Goal: Task Accomplishment & Management: Use online tool/utility

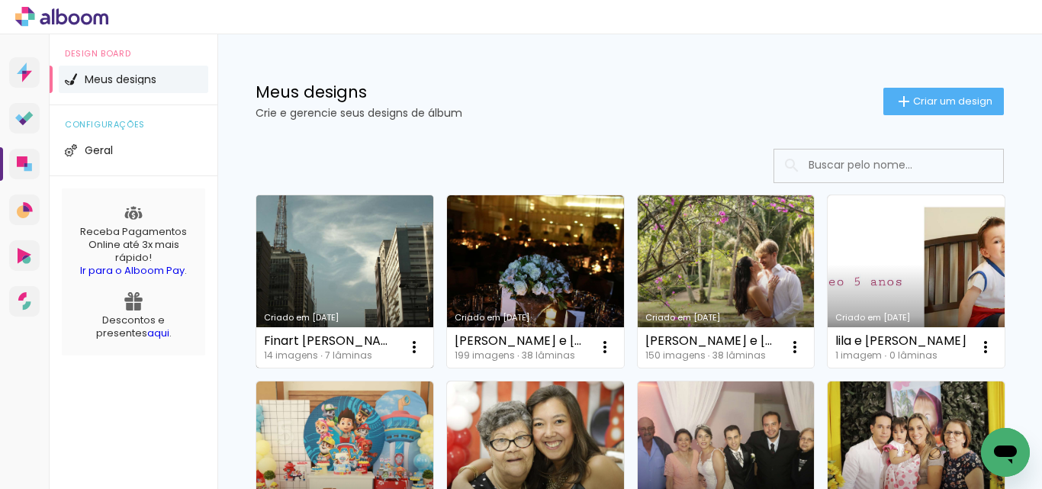
click at [326, 277] on link "Criado em [DATE]" at bounding box center [344, 281] width 177 height 172
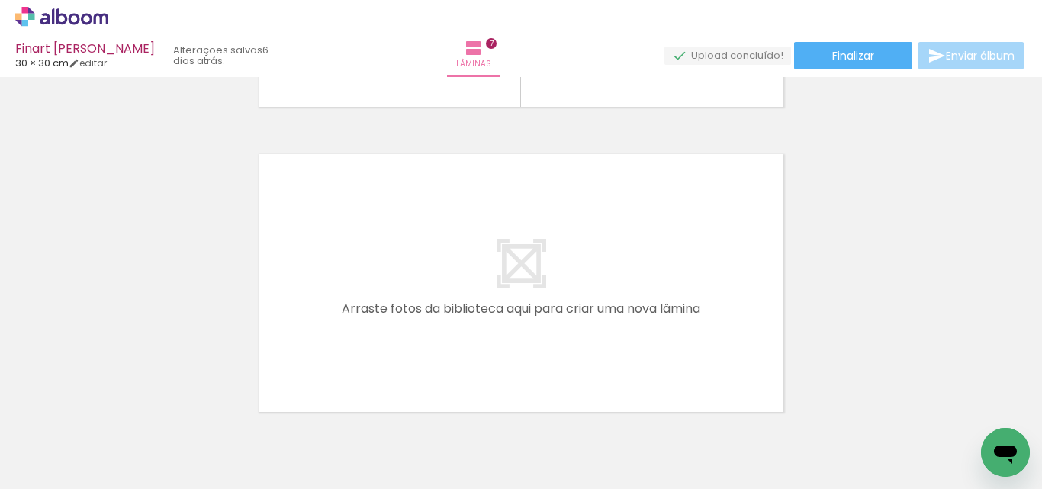
scroll to position [2183, 0]
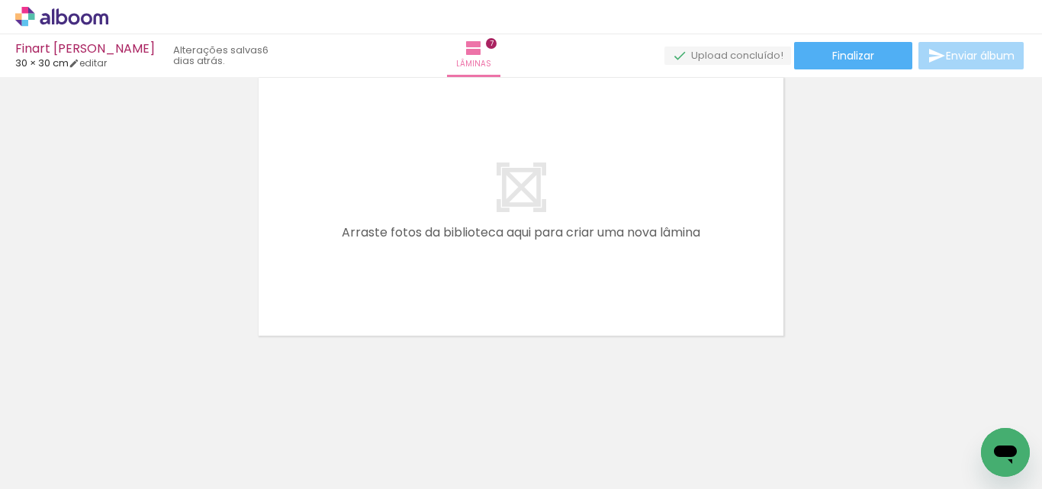
click at [42, 465] on span "Adicionar Fotos" at bounding box center [54, 468] width 46 height 17
click at [0, 0] on input "file" at bounding box center [0, 0] width 0 height 0
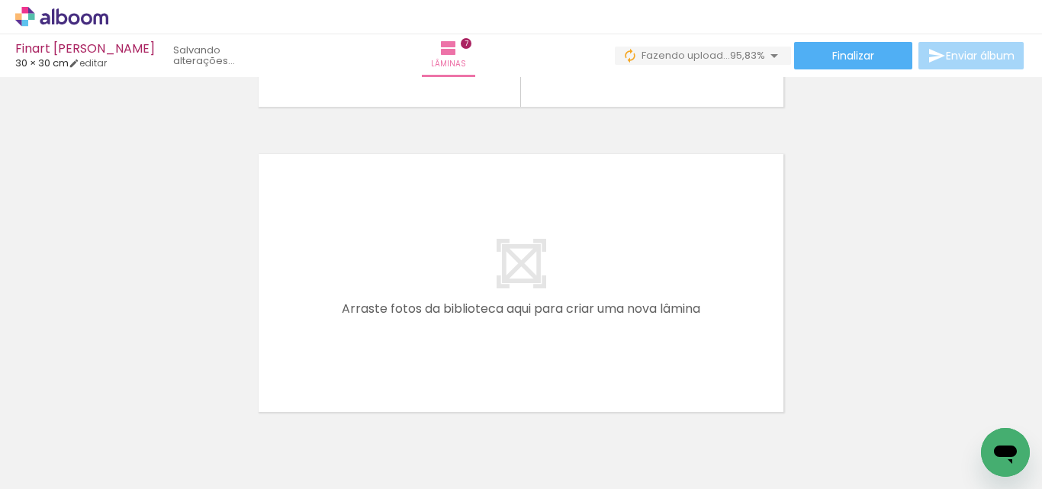
scroll to position [0, 1138]
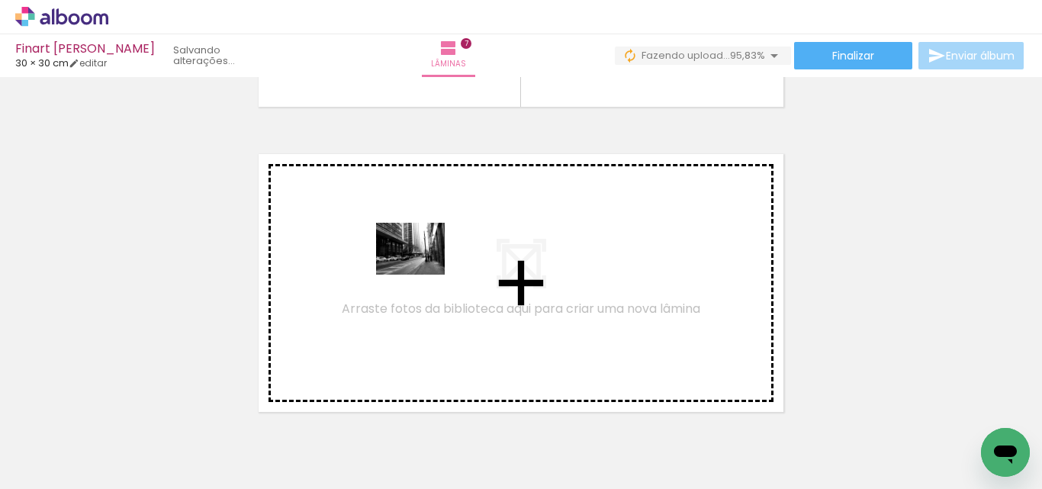
drag, startPoint x: 220, startPoint y: 438, endPoint x: 422, endPoint y: 268, distance: 263.5
click at [422, 268] on quentale-workspace at bounding box center [521, 244] width 1042 height 489
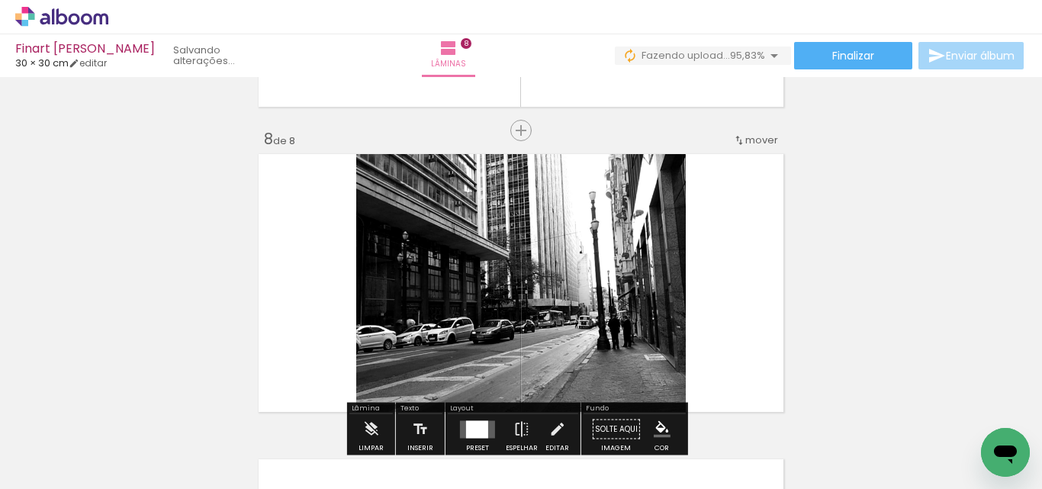
scroll to position [2155, 0]
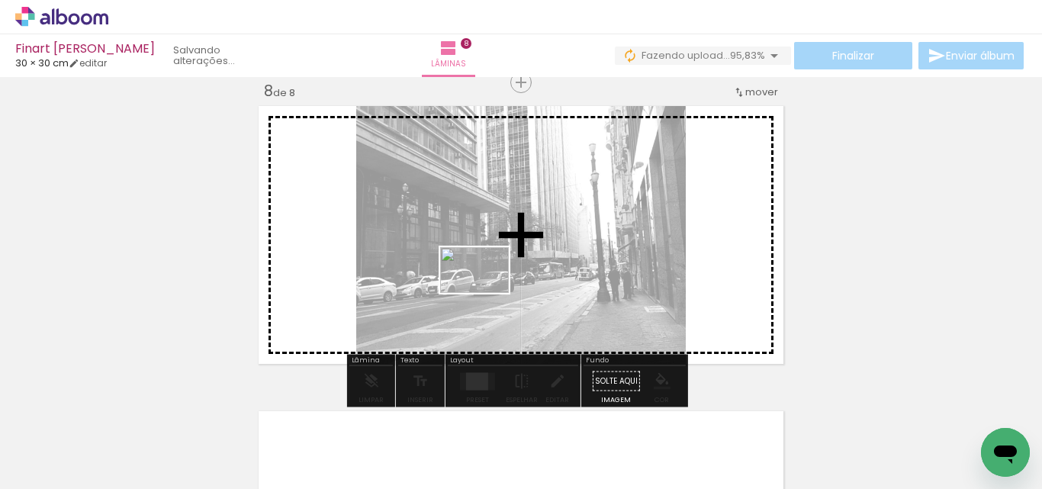
drag, startPoint x: 312, startPoint y: 441, endPoint x: 493, endPoint y: 286, distance: 238.4
click at [493, 286] on quentale-workspace at bounding box center [521, 244] width 1042 height 489
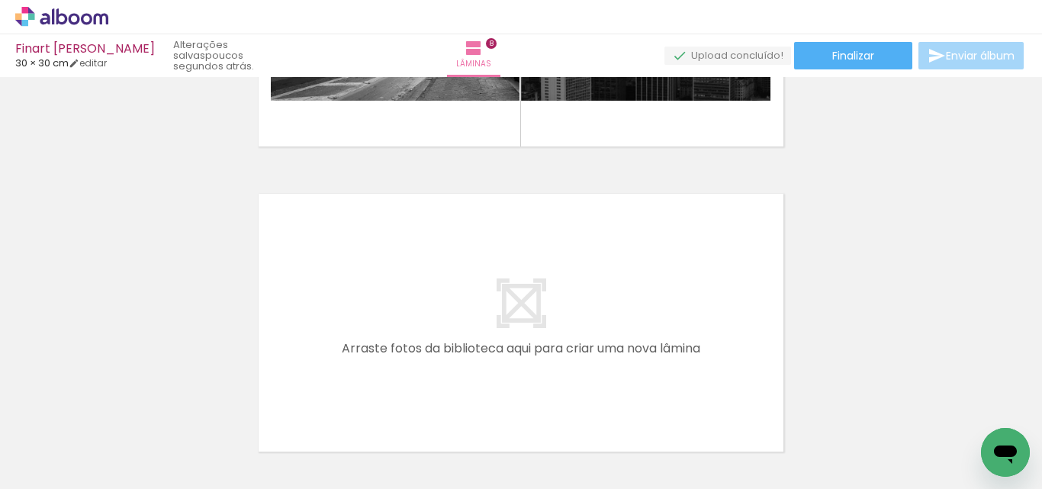
scroll to position [2460, 0]
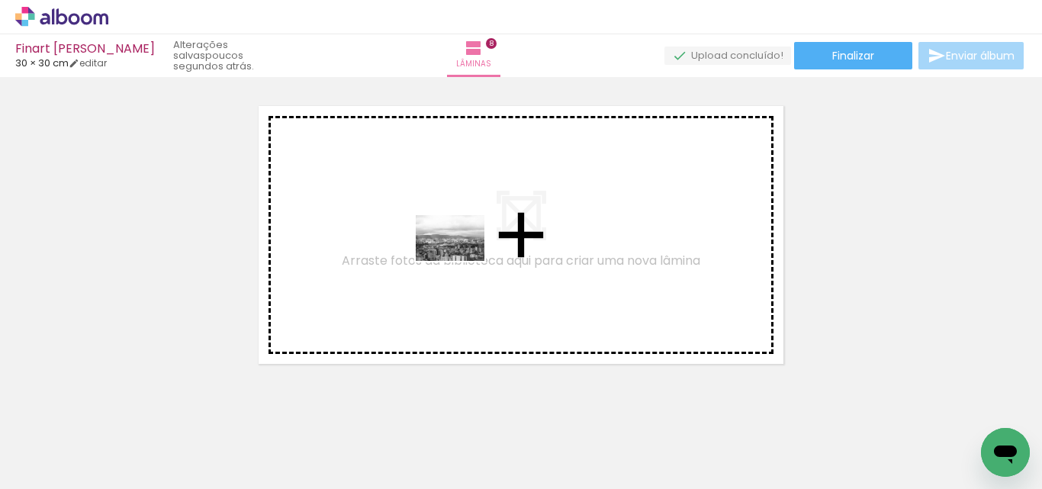
drag, startPoint x: 401, startPoint y: 412, endPoint x: 469, endPoint y: 413, distance: 67.9
click at [459, 262] on quentale-workspace at bounding box center [521, 244] width 1042 height 489
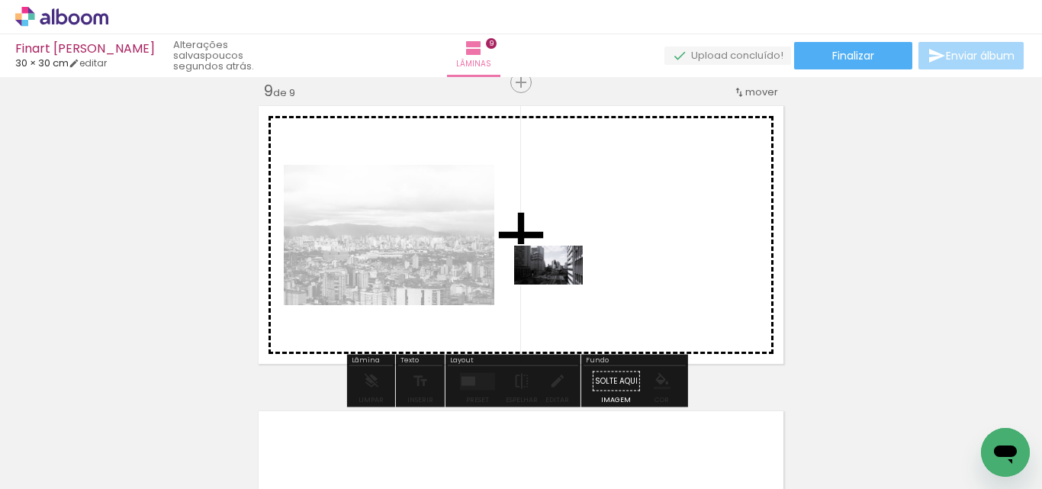
drag, startPoint x: 482, startPoint y: 438, endPoint x: 560, endPoint y: 291, distance: 165.8
click at [560, 291] on quentale-workspace at bounding box center [521, 244] width 1042 height 489
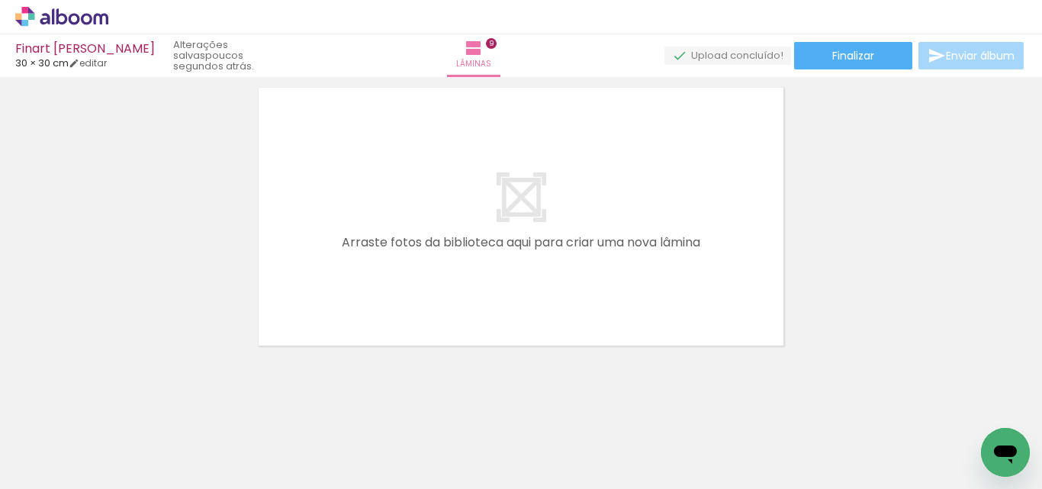
scroll to position [2793, 0]
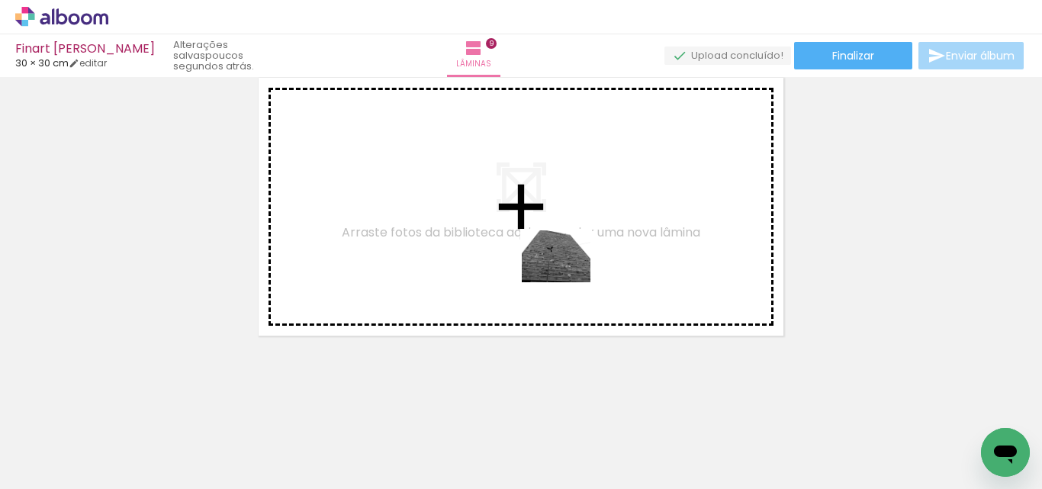
drag, startPoint x: 563, startPoint y: 415, endPoint x: 669, endPoint y: 426, distance: 105.8
click at [562, 281] on quentale-workspace at bounding box center [521, 244] width 1042 height 489
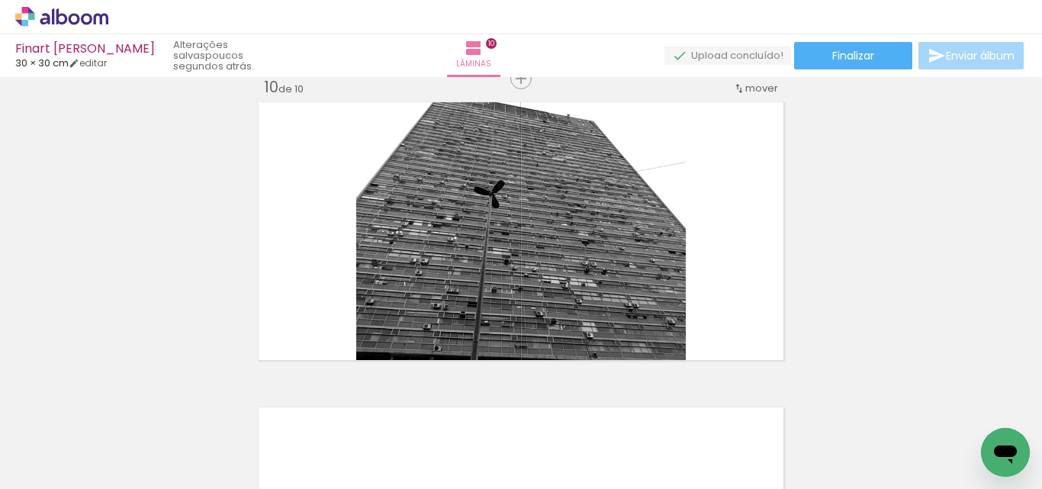
scroll to position [2765, 0]
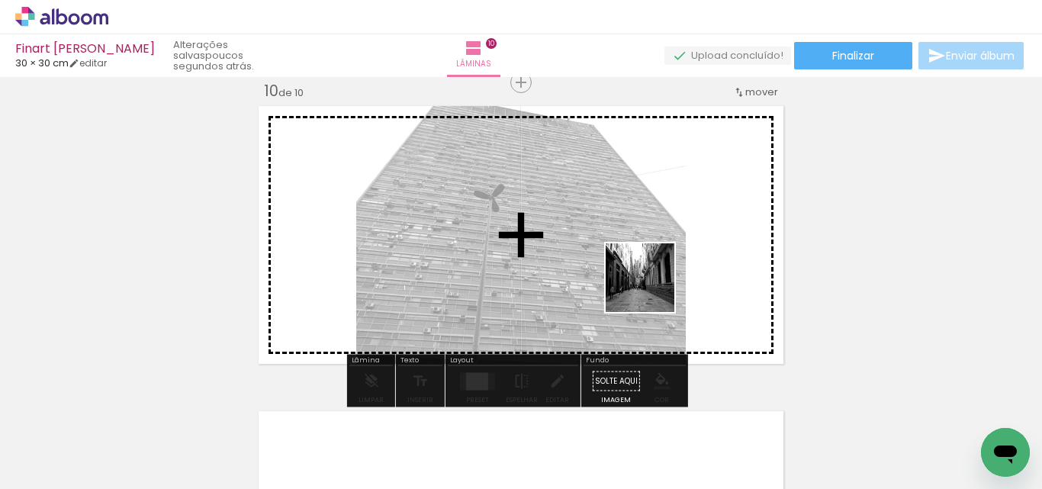
drag, startPoint x: 659, startPoint y: 433, endPoint x: 894, endPoint y: 346, distance: 250.4
click at [652, 287] on quentale-workspace at bounding box center [521, 244] width 1042 height 489
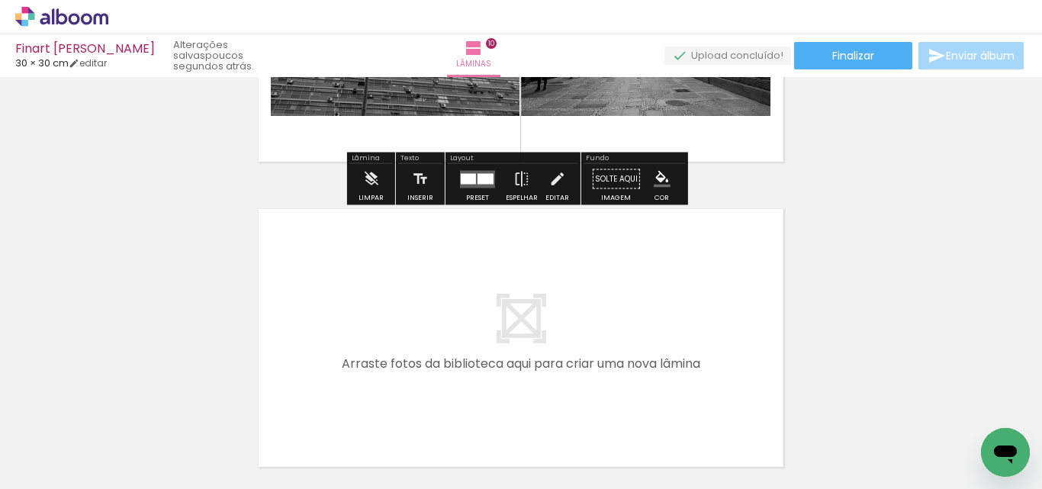
scroll to position [2993, 0]
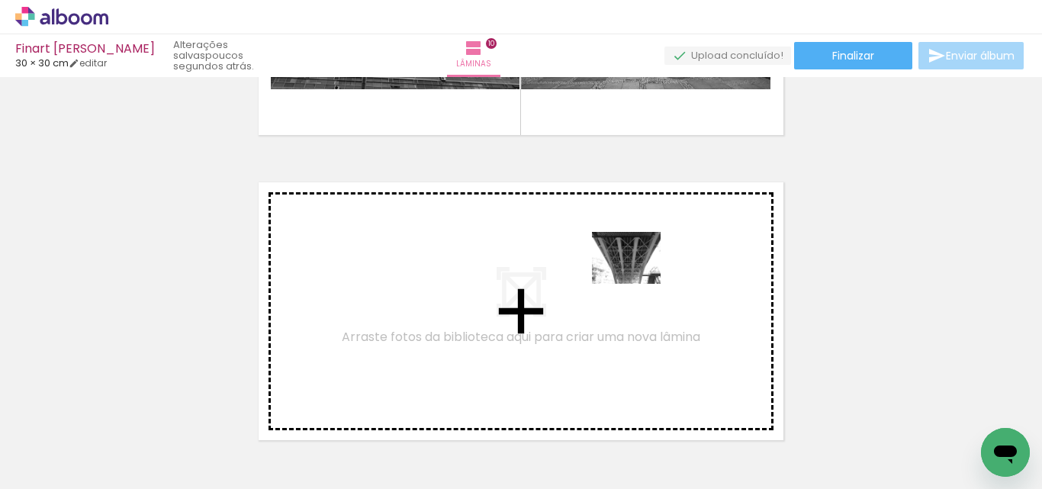
drag, startPoint x: 734, startPoint y: 402, endPoint x: 637, endPoint y: 278, distance: 157.6
click at [637, 278] on quentale-workspace at bounding box center [521, 244] width 1042 height 489
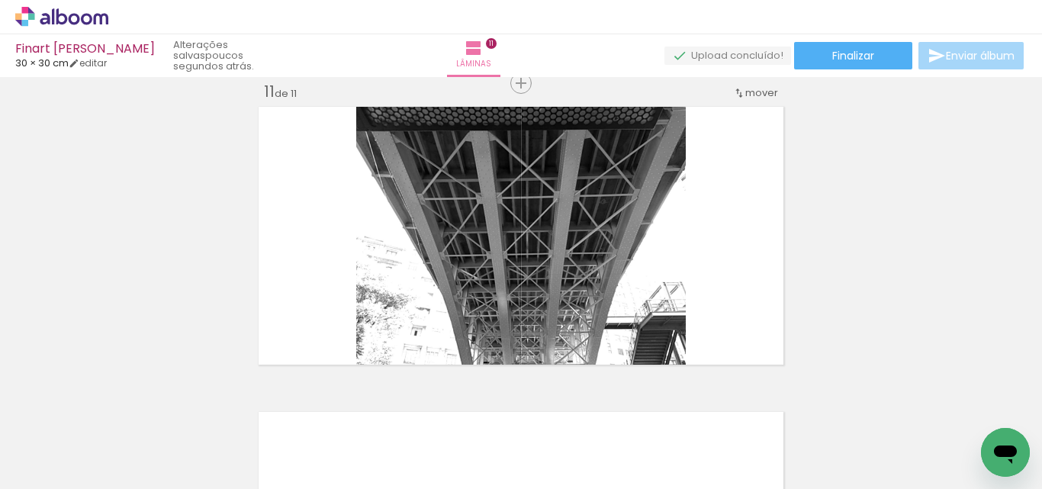
scroll to position [3070, 0]
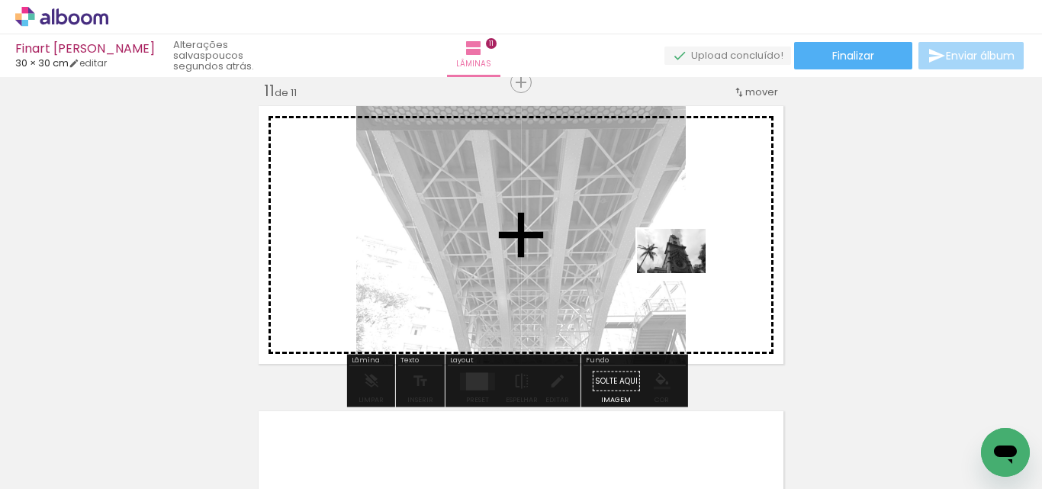
drag, startPoint x: 827, startPoint y: 441, endPoint x: 907, endPoint y: 286, distance: 174.6
click at [676, 268] on quentale-workspace at bounding box center [521, 244] width 1042 height 489
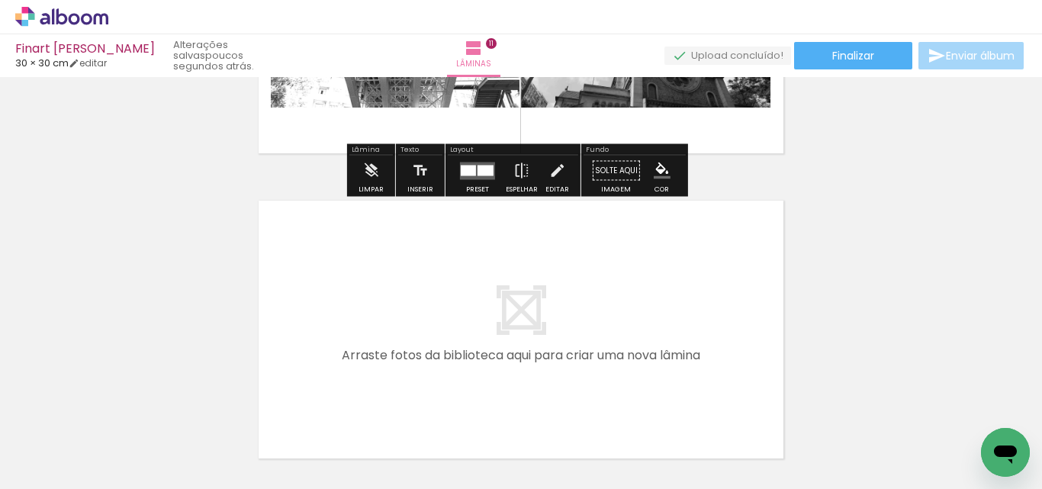
scroll to position [3375, 0]
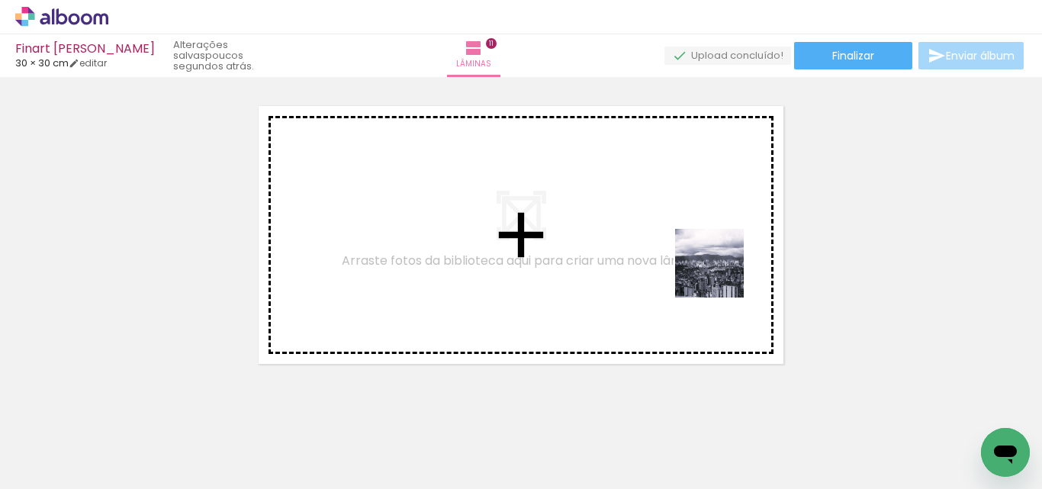
drag, startPoint x: 900, startPoint y: 436, endPoint x: 945, endPoint y: 366, distance: 83.7
click at [702, 273] on quentale-workspace at bounding box center [521, 244] width 1042 height 489
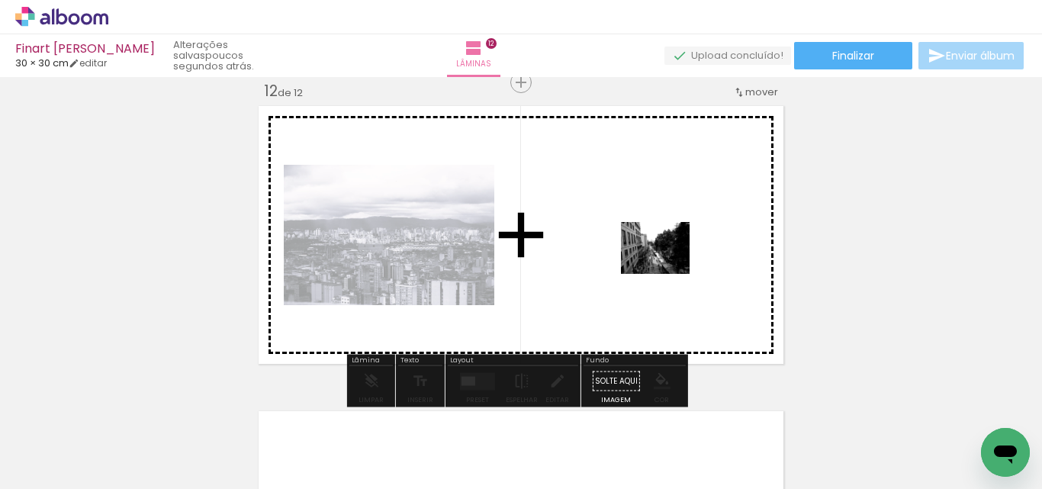
drag, startPoint x: 971, startPoint y: 448, endPoint x: 958, endPoint y: 348, distance: 100.0
click at [628, 238] on quentale-workspace at bounding box center [521, 244] width 1042 height 489
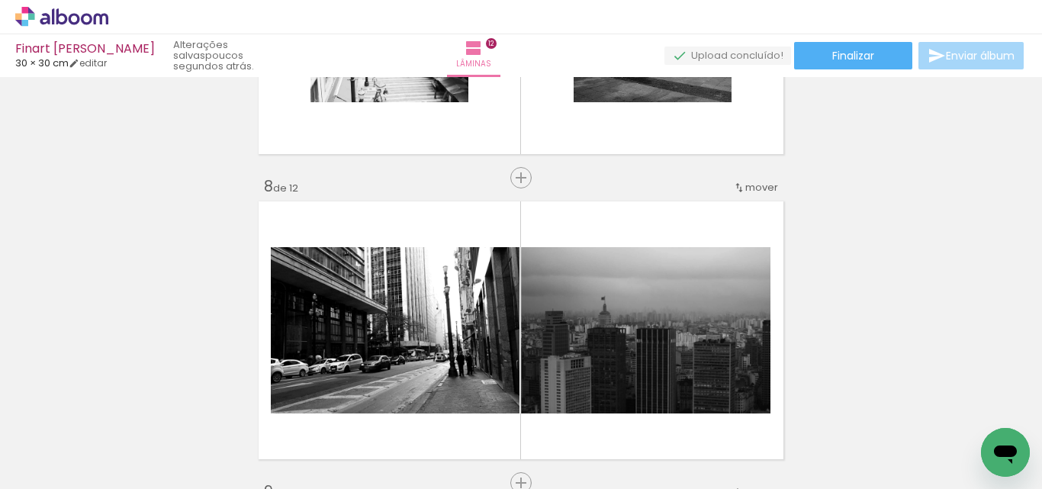
scroll to position [2155, 0]
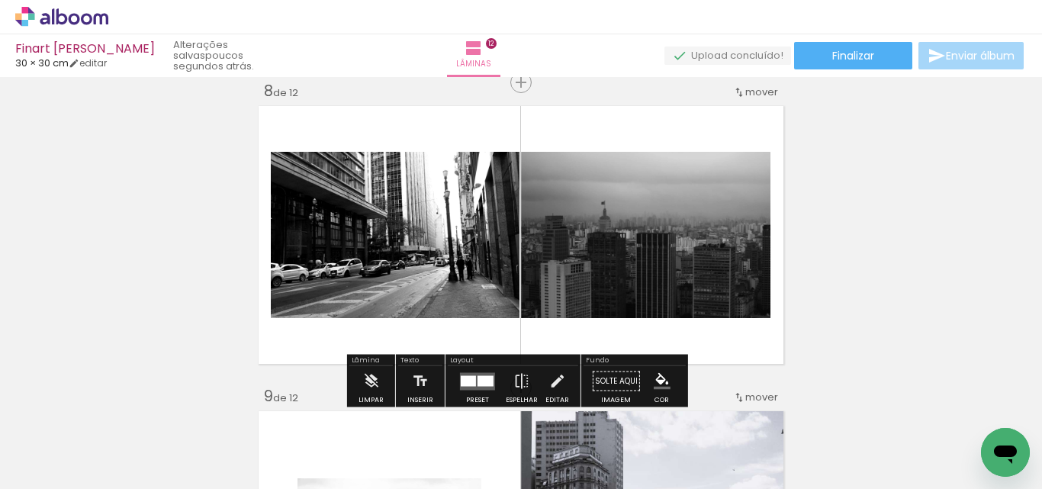
click at [473, 378] on quentale-layouter at bounding box center [477, 381] width 35 height 18
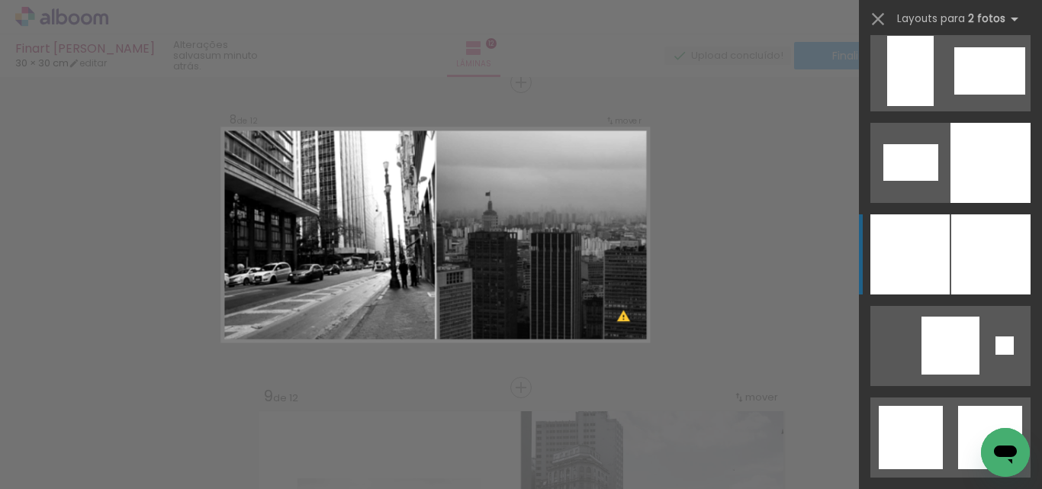
scroll to position [3736, 0]
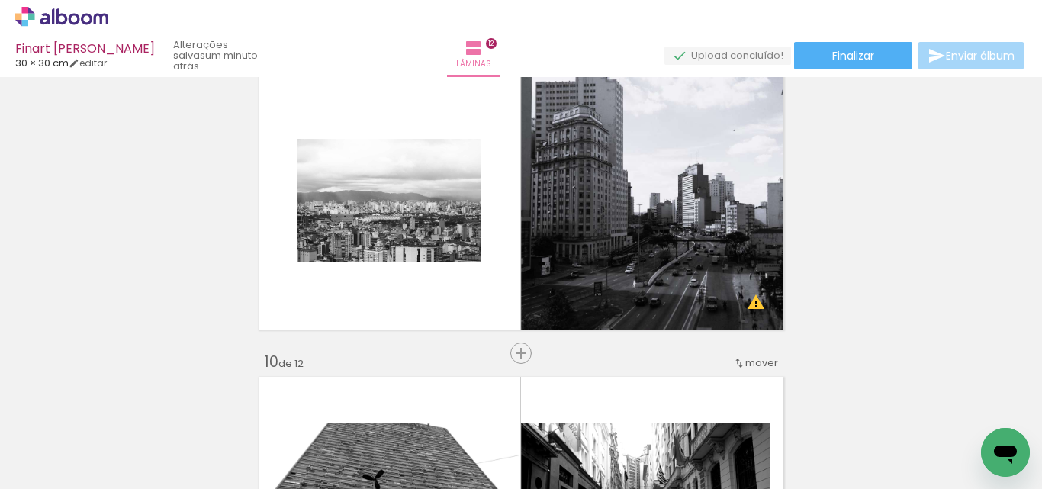
scroll to position [2460, 0]
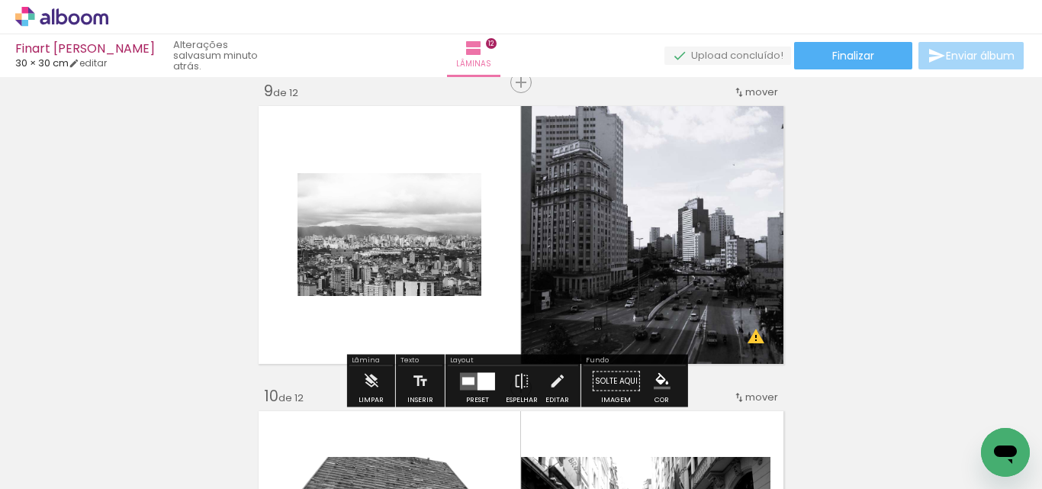
click at [477, 377] on div at bounding box center [486, 381] width 18 height 18
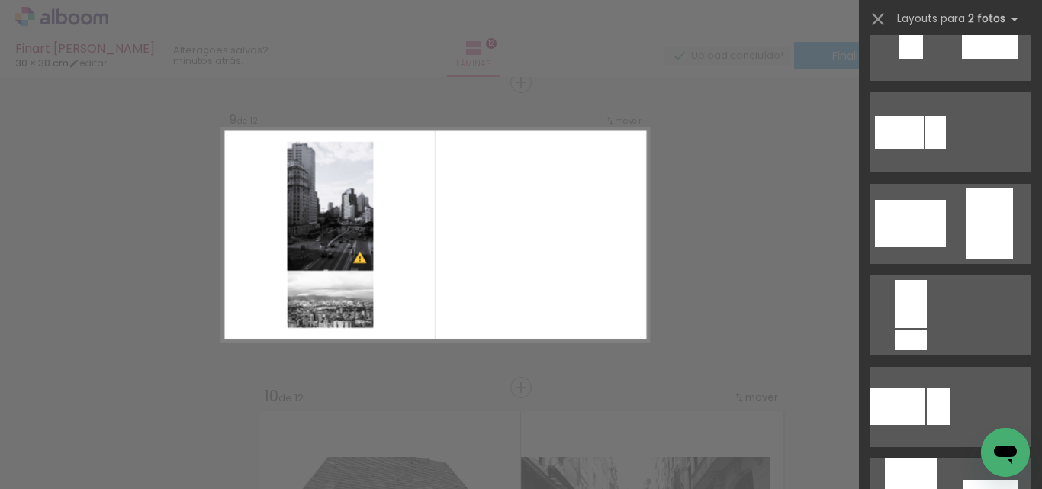
scroll to position [4001, 0]
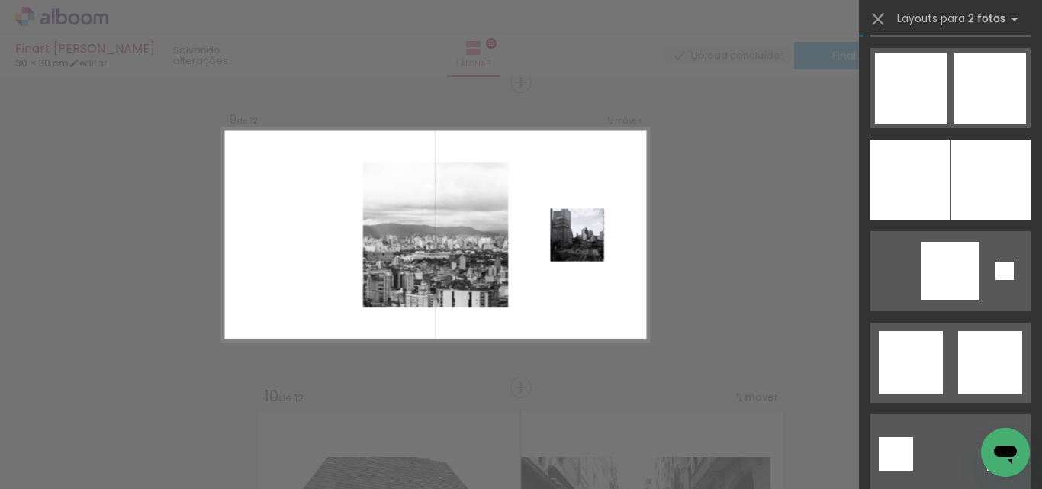
scroll to position [4956, 0]
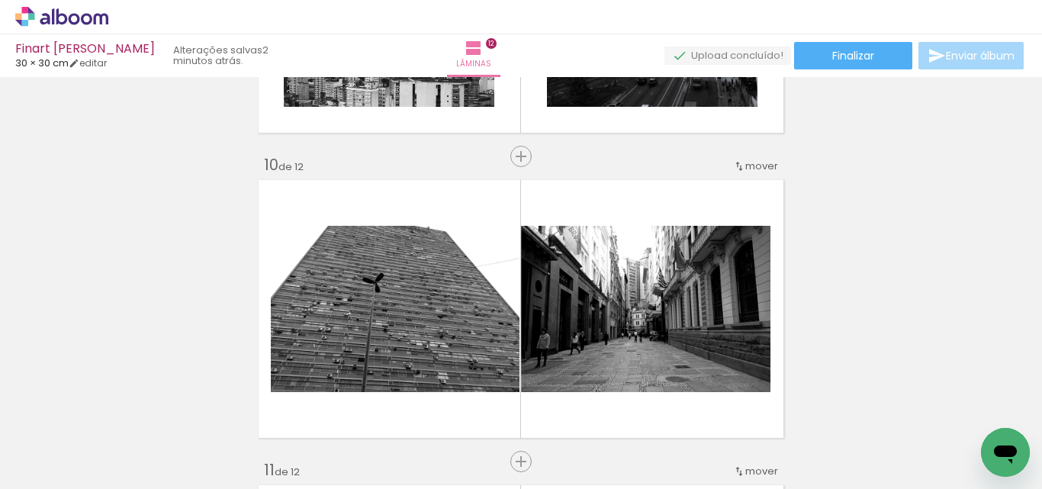
scroll to position [2765, 0]
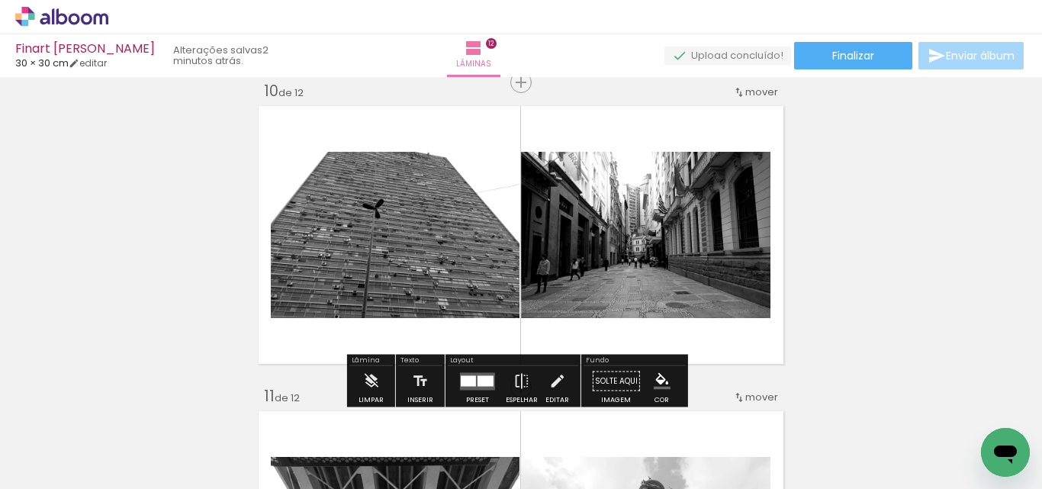
click at [477, 377] on div at bounding box center [485, 380] width 16 height 11
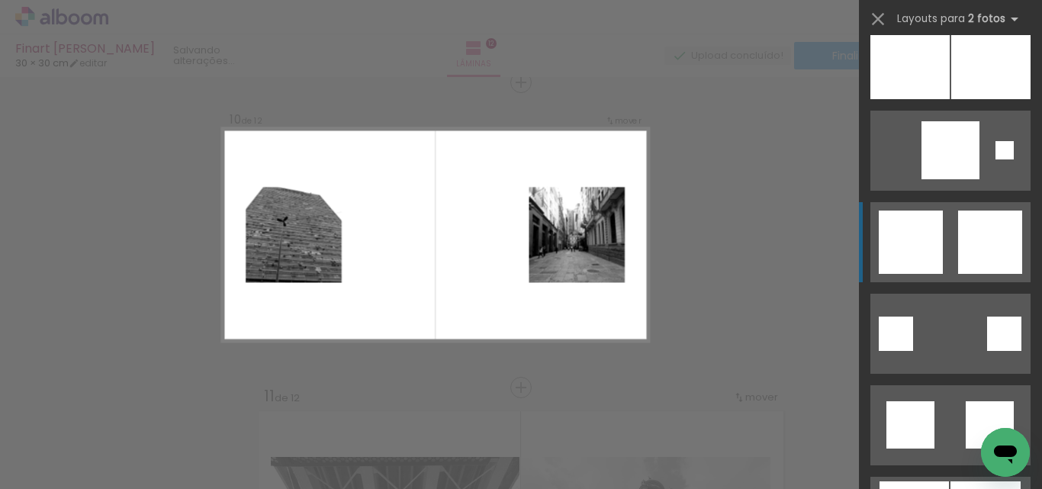
scroll to position [2211, 0]
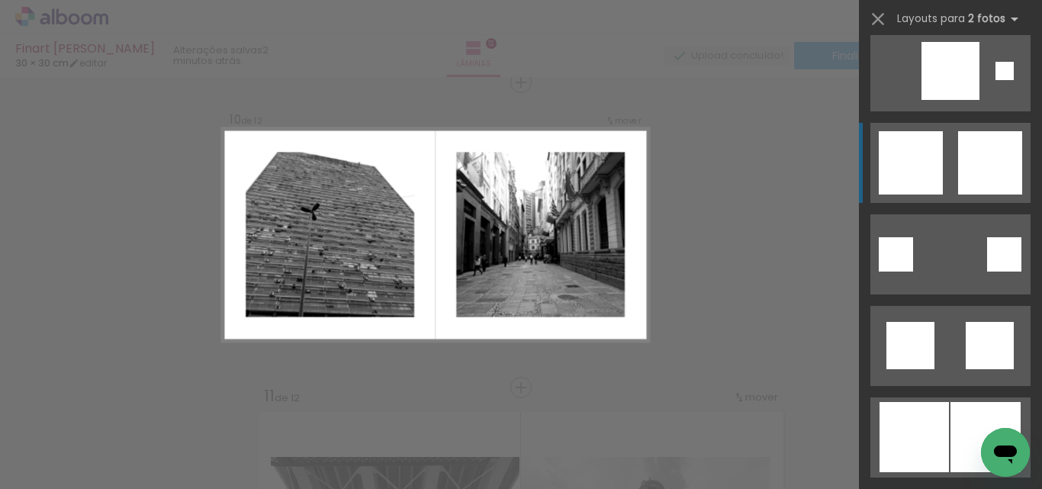
click at [959, 153] on div at bounding box center [990, 162] width 64 height 63
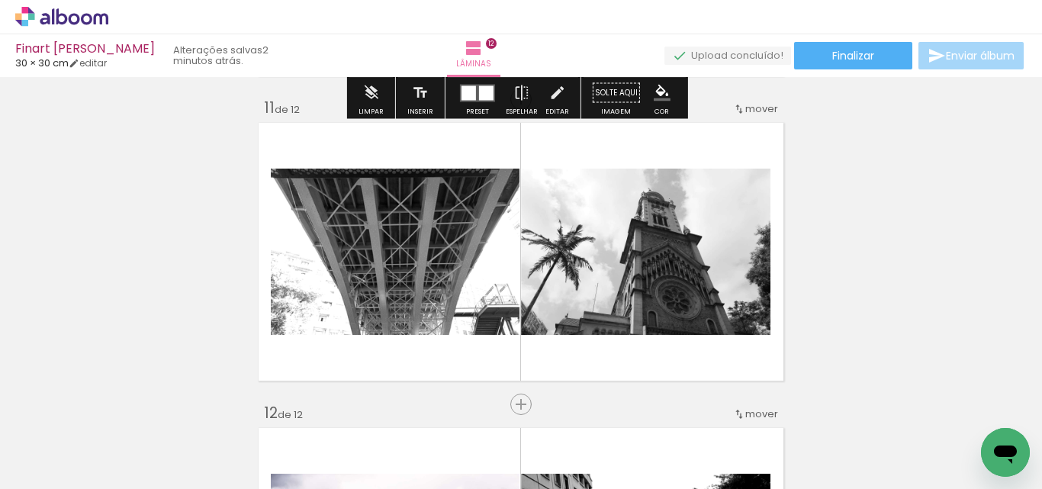
scroll to position [3146, 0]
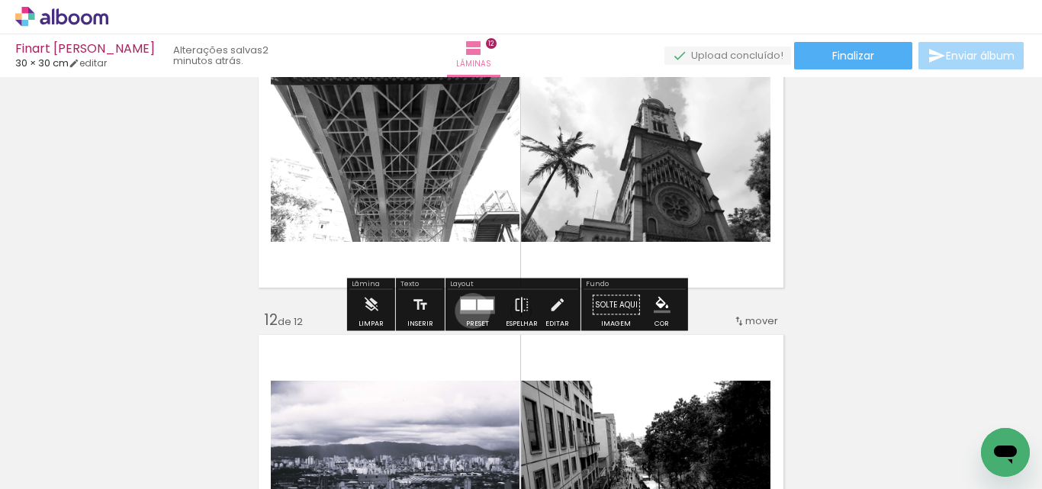
click at [469, 310] on quentale-layouter at bounding box center [477, 305] width 35 height 18
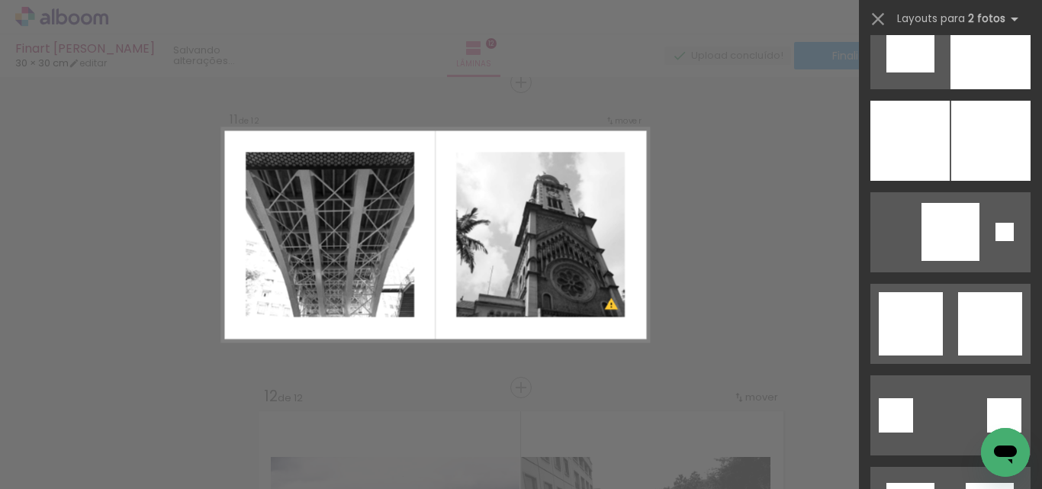
scroll to position [3812, 0]
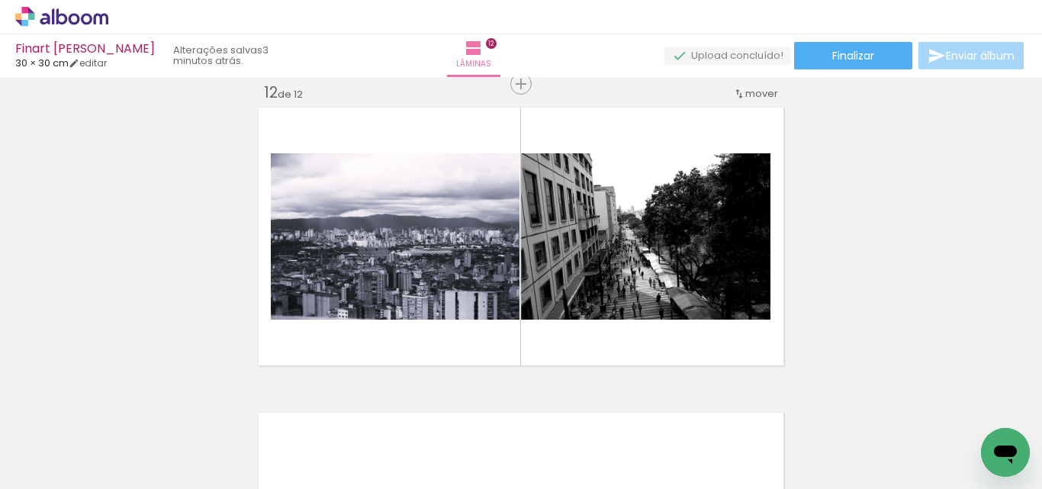
scroll to position [3375, 0]
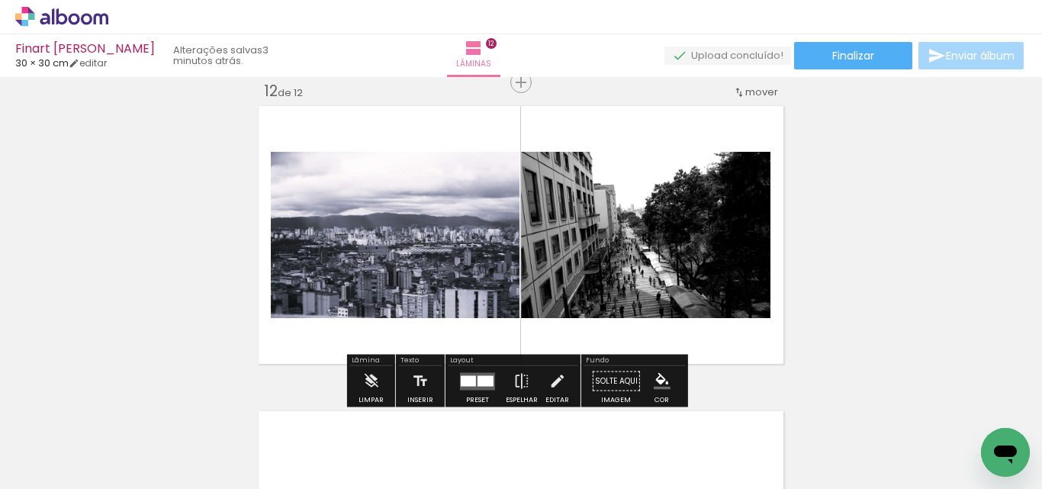
click at [477, 378] on div at bounding box center [485, 380] width 16 height 11
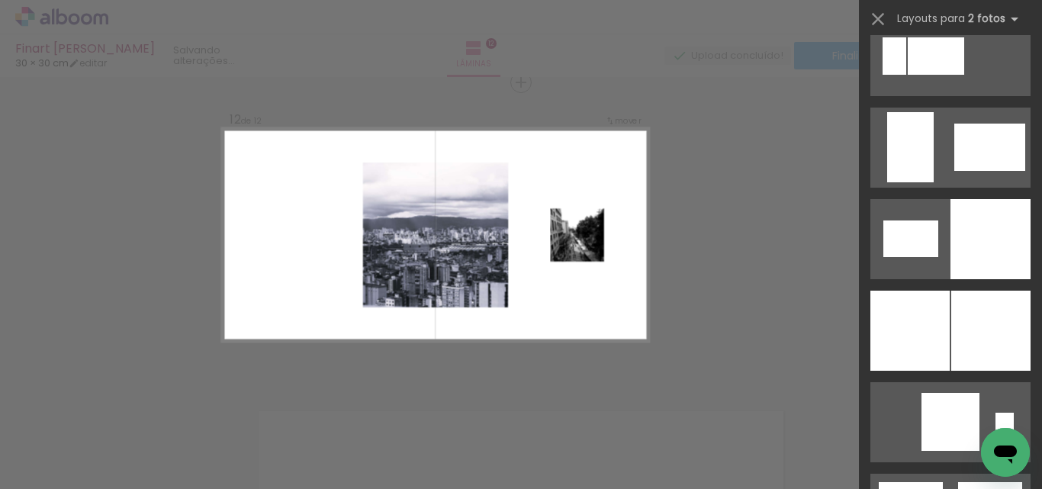
scroll to position [3660, 0]
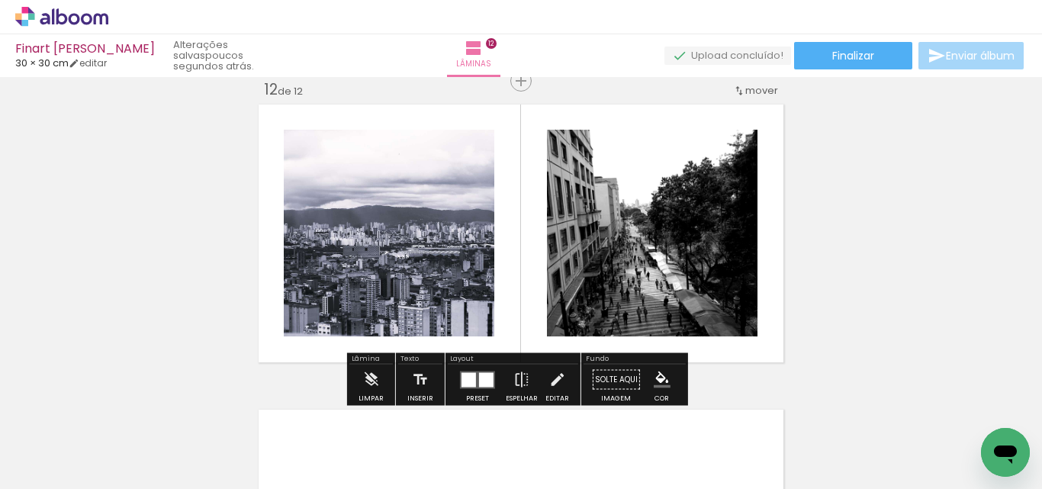
scroll to position [3403, 0]
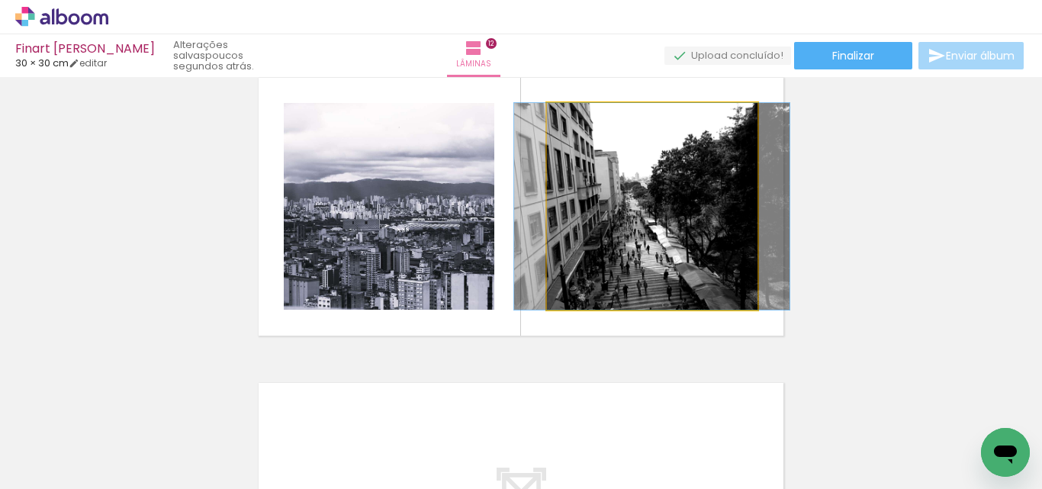
click at [711, 215] on quentale-photo at bounding box center [652, 206] width 210 height 207
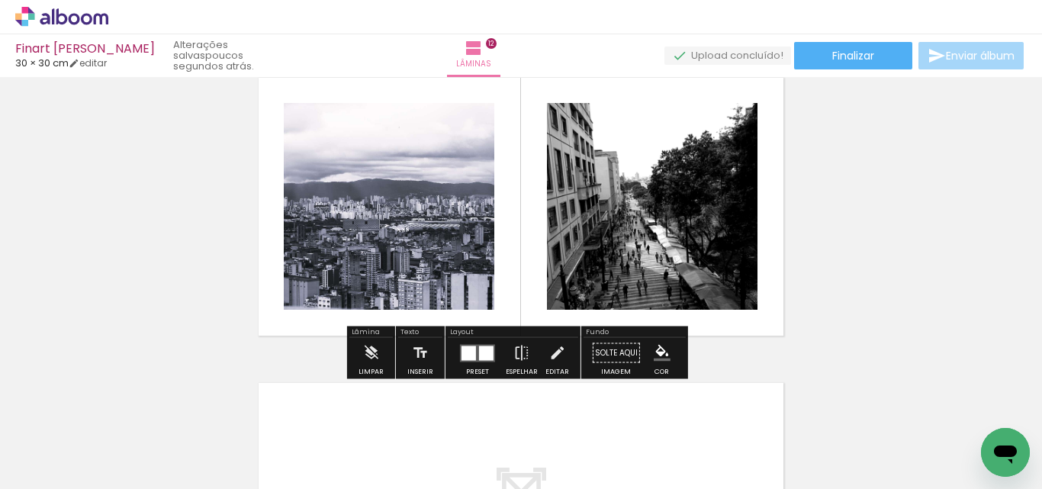
click at [0, 0] on slot "P&B" at bounding box center [0, 0] width 0 height 0
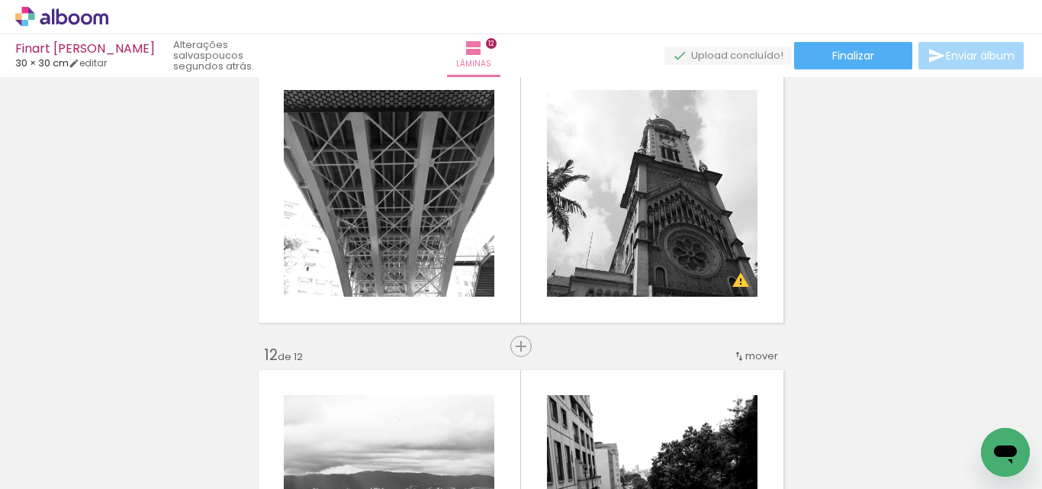
scroll to position [3098, 0]
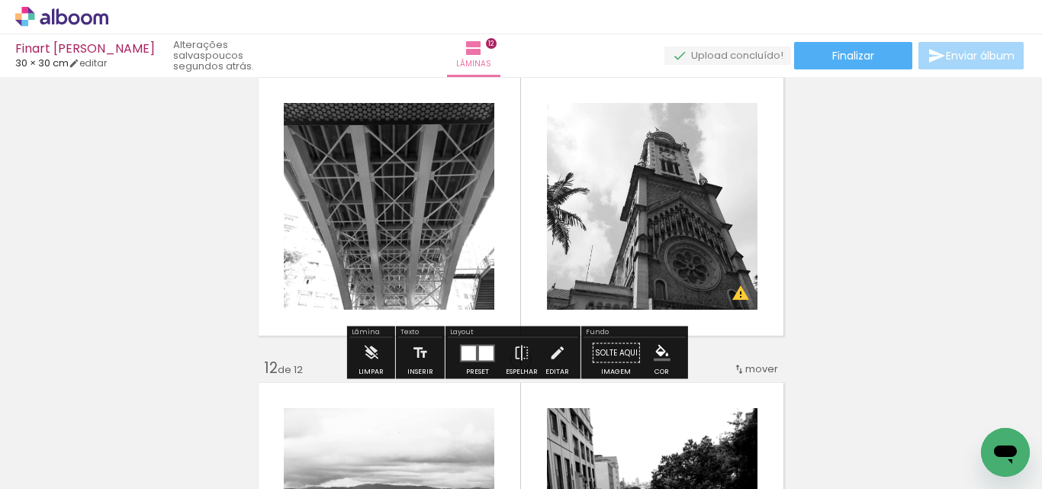
click at [0, 0] on slot "P&B" at bounding box center [0, 0] width 0 height 0
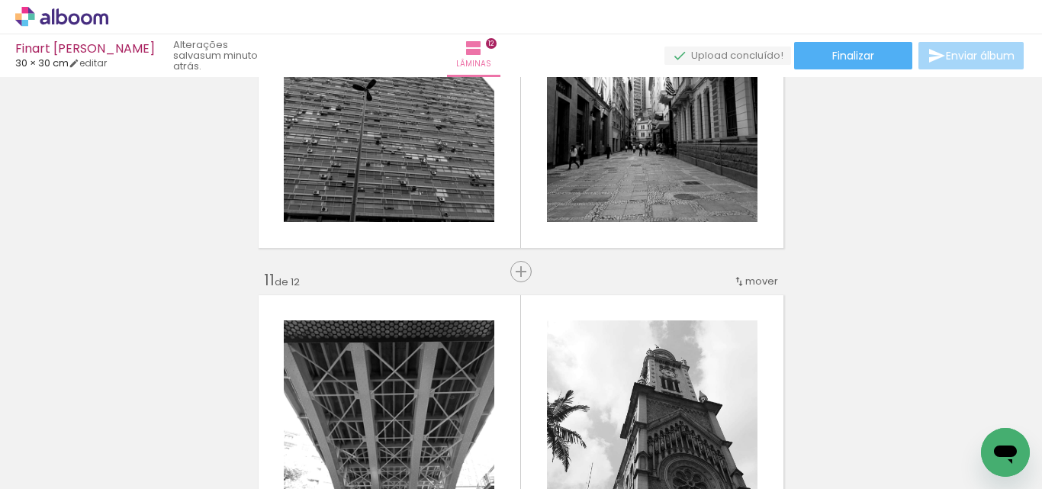
scroll to position [2793, 0]
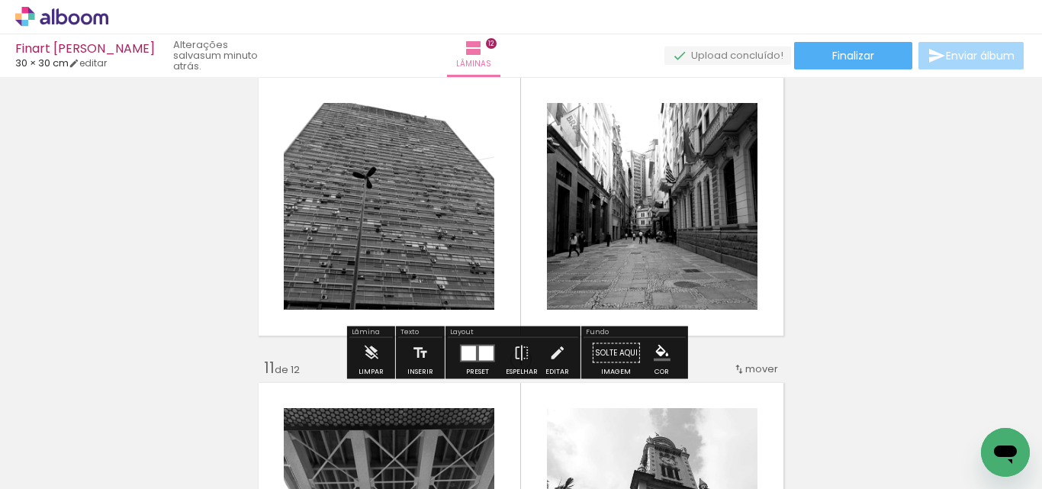
click at [0, 0] on slot "P&B" at bounding box center [0, 0] width 0 height 0
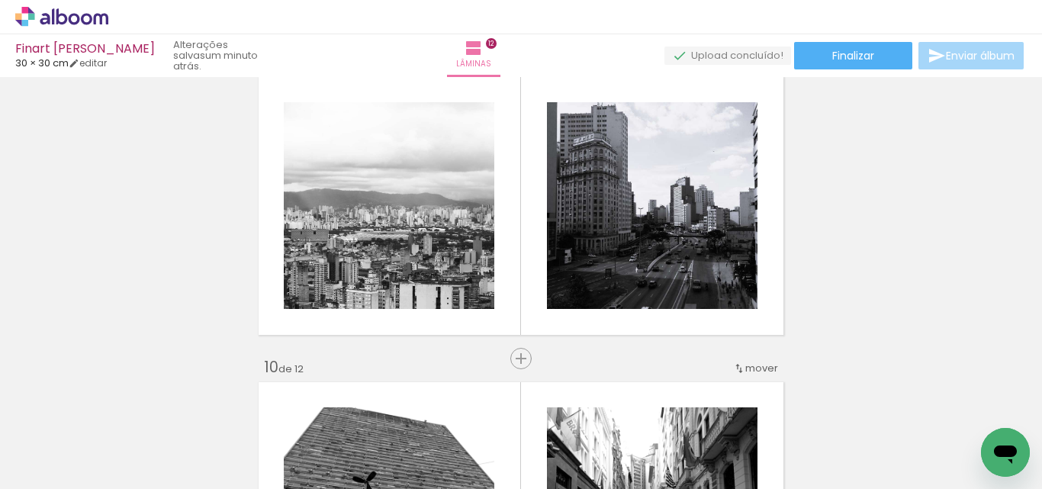
scroll to position [2488, 0]
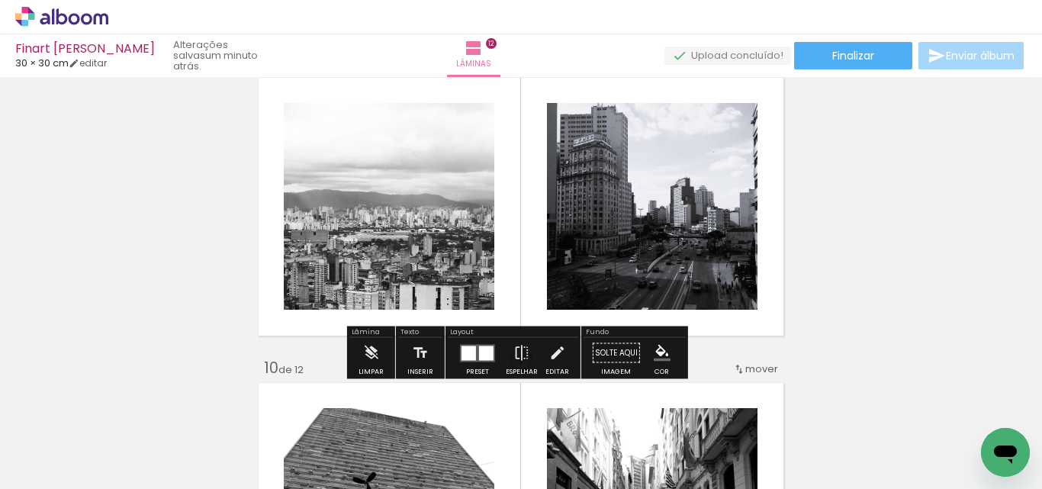
click at [0, 0] on slot "P&B" at bounding box center [0, 0] width 0 height 0
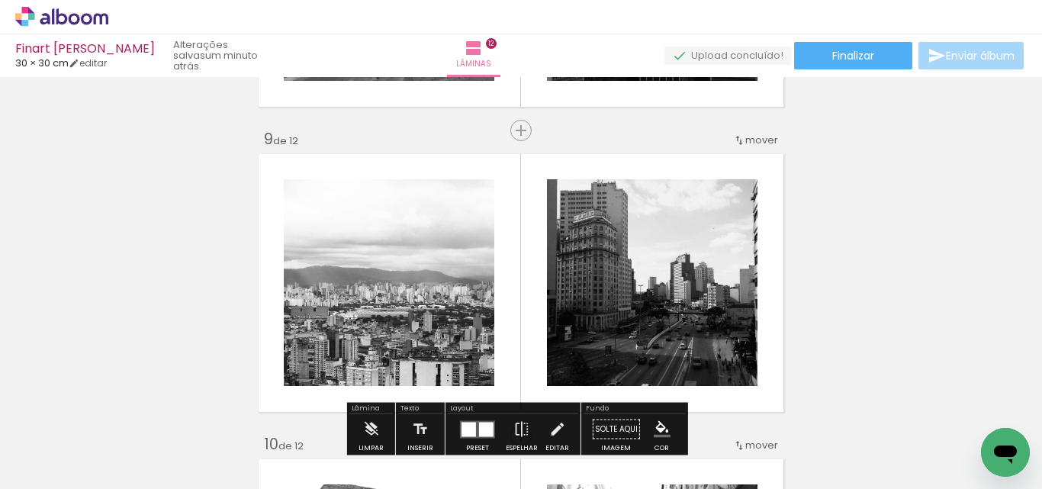
click at [0, 0] on slot "P&B" at bounding box center [0, 0] width 0 height 0
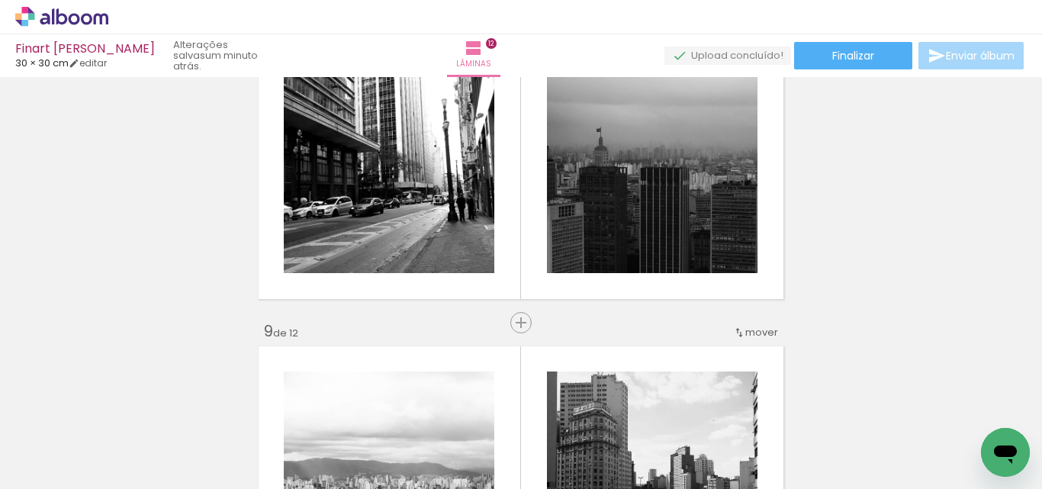
scroll to position [2183, 0]
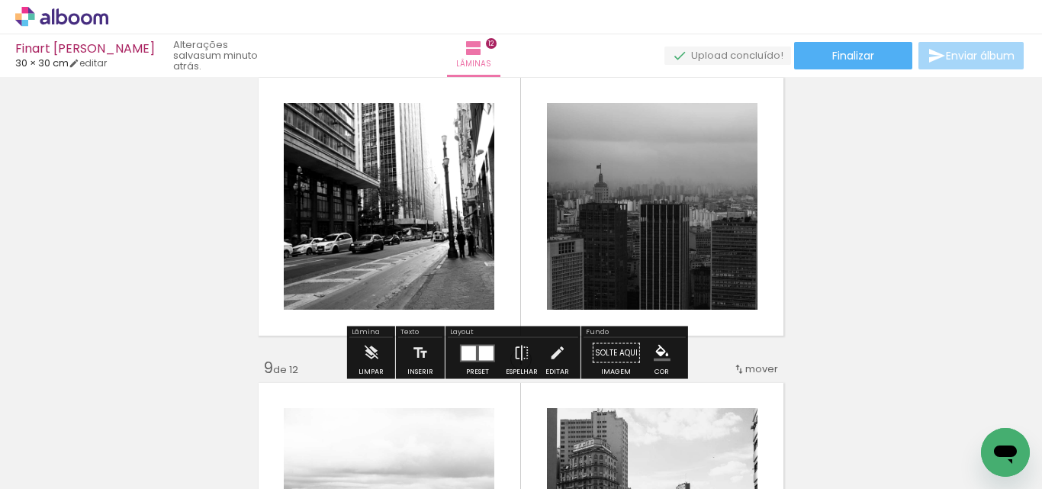
click at [0, 0] on slot "P&B" at bounding box center [0, 0] width 0 height 0
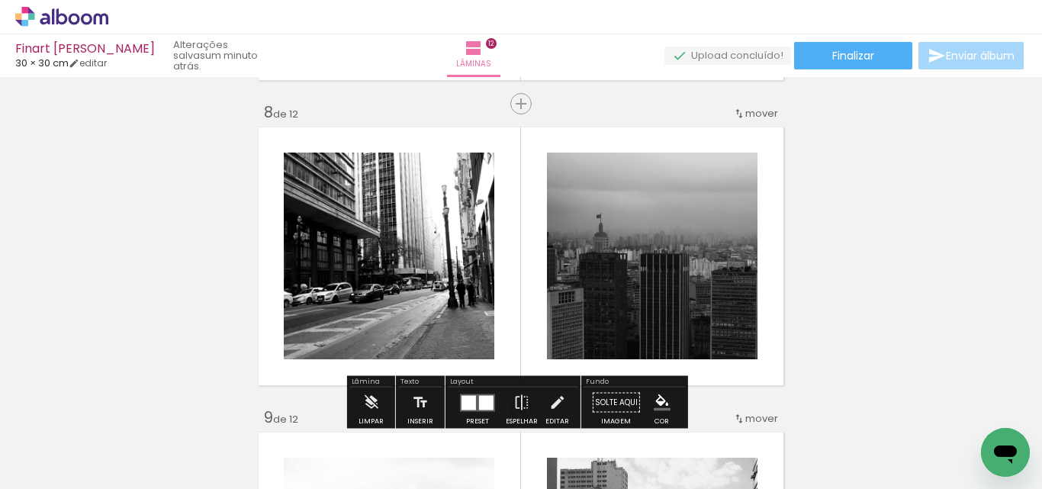
scroll to position [2107, 0]
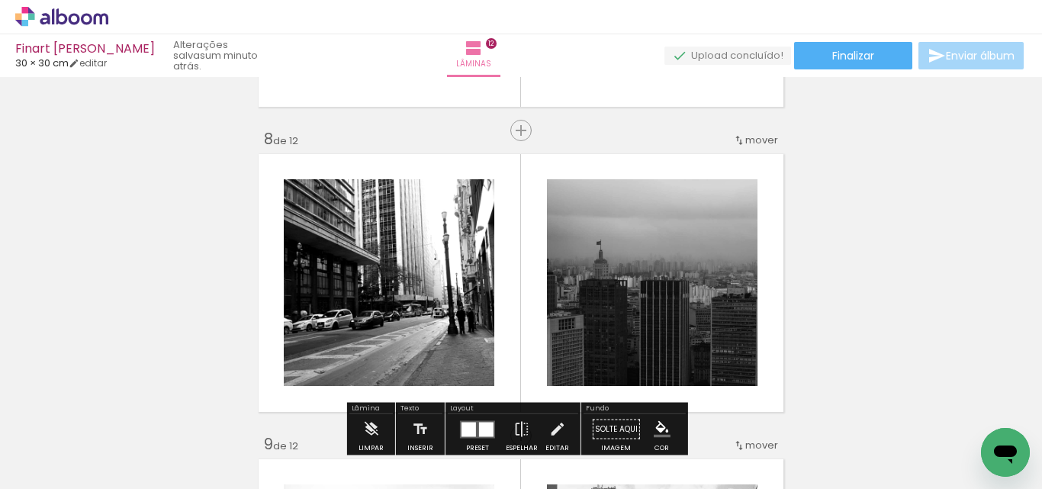
click at [0, 0] on slot "P&B" at bounding box center [0, 0] width 0 height 0
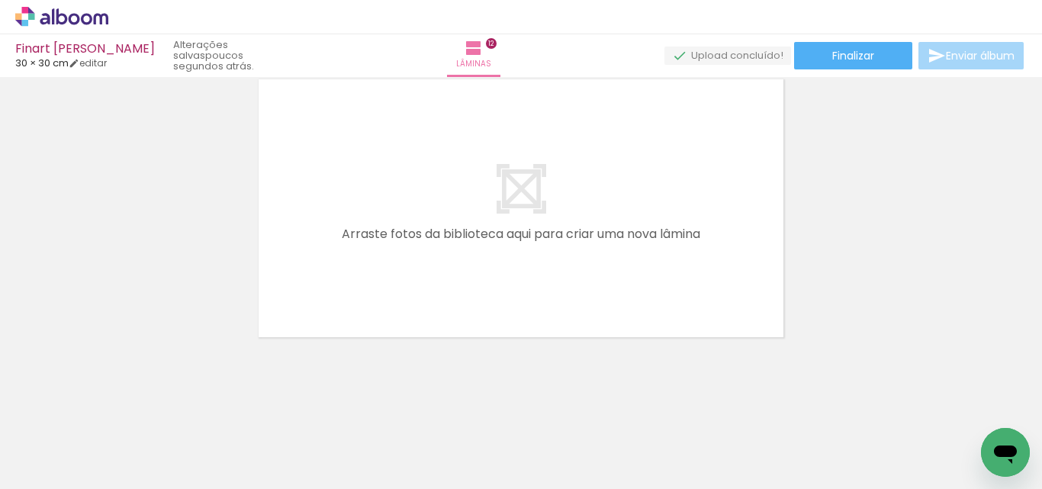
scroll to position [3708, 0]
click at [48, 461] on span "Adicionar Fotos" at bounding box center [54, 468] width 46 height 17
click at [0, 0] on input "file" at bounding box center [0, 0] width 0 height 0
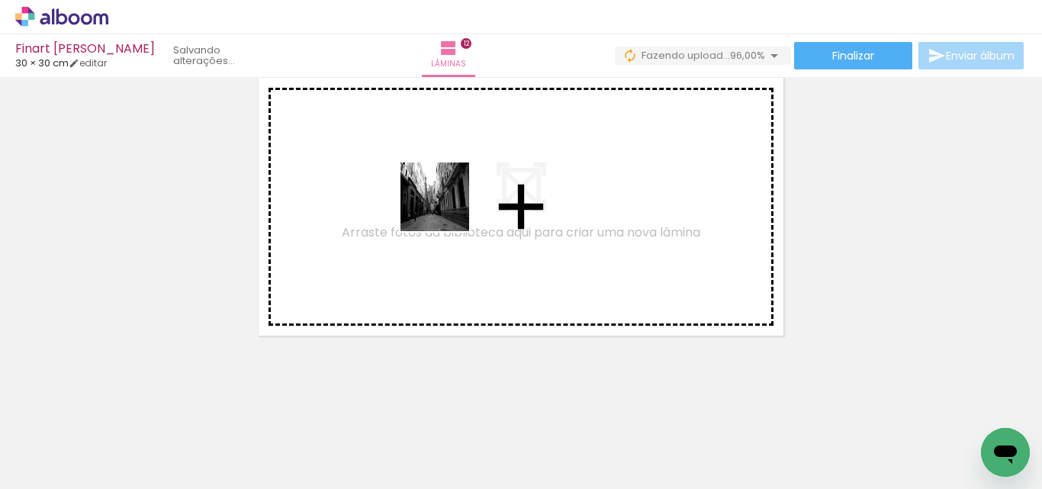
drag, startPoint x: 963, startPoint y: 435, endPoint x: 481, endPoint y: 268, distance: 510.0
click at [446, 200] on quentale-workspace at bounding box center [521, 244] width 1042 height 489
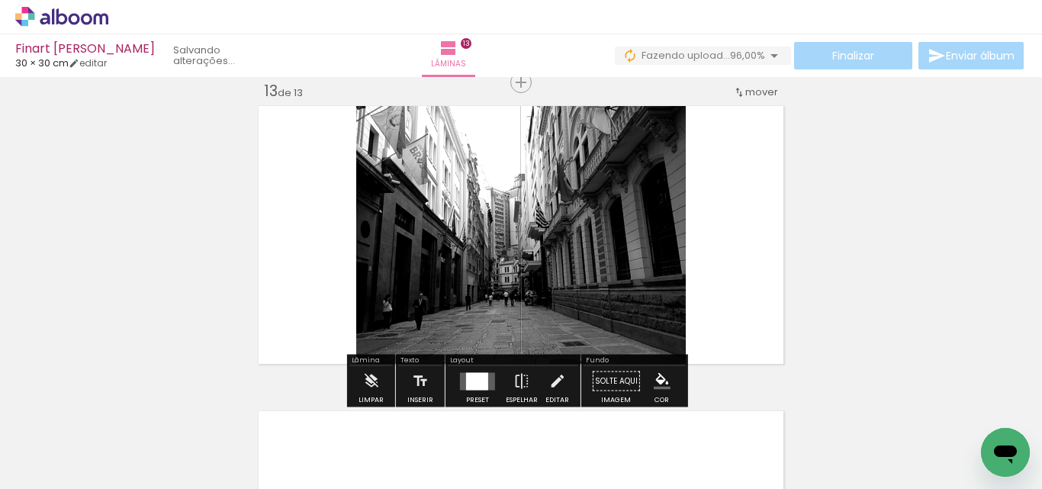
click at [34, 462] on span "Adicionar Fotos" at bounding box center [54, 468] width 46 height 17
click at [0, 0] on input "file" at bounding box center [0, 0] width 0 height 0
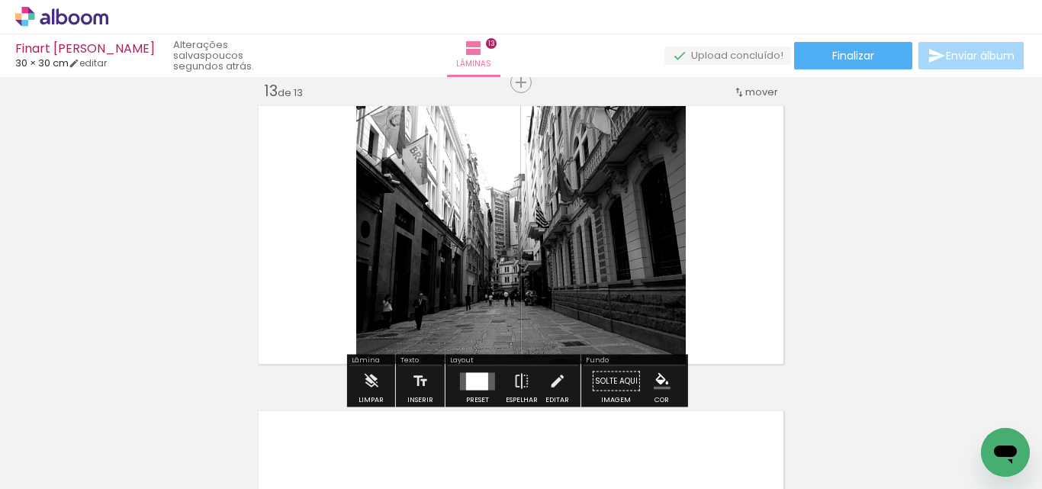
click at [50, 464] on span "Adicionar Fotos" at bounding box center [54, 468] width 46 height 17
click at [0, 0] on input "file" at bounding box center [0, 0] width 0 height 0
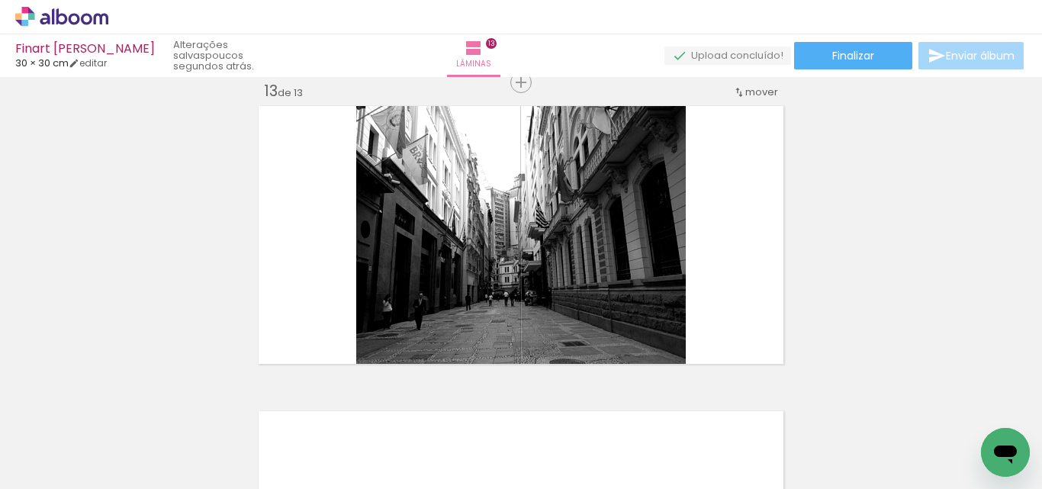
scroll to position [0, 0]
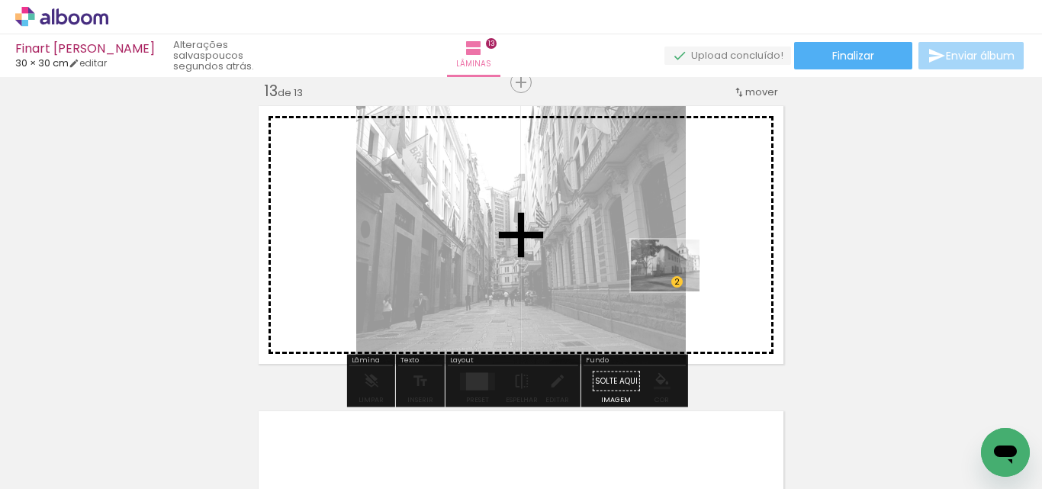
drag, startPoint x: 750, startPoint y: 453, endPoint x: 832, endPoint y: 271, distance: 200.0
click at [676, 284] on quentale-workspace at bounding box center [521, 244] width 1042 height 489
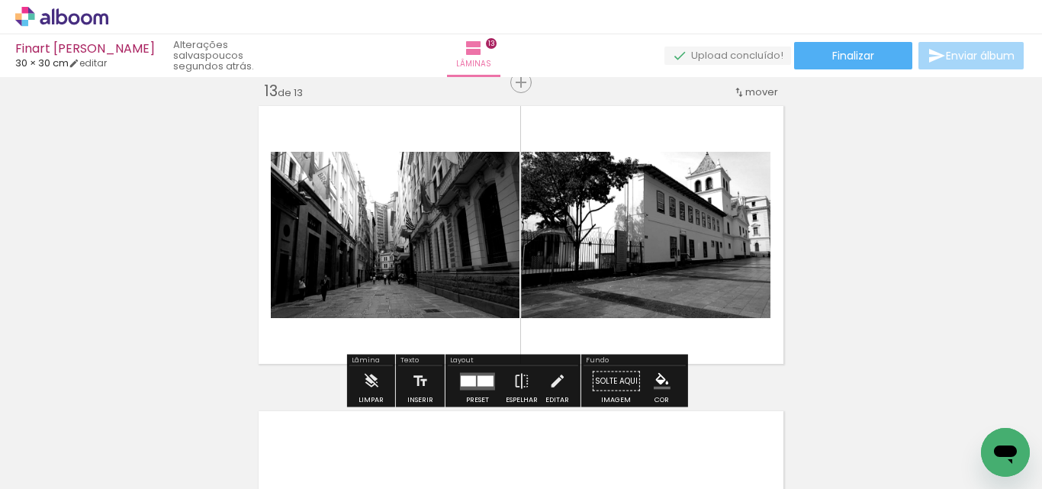
click at [477, 385] on div at bounding box center [485, 380] width 16 height 11
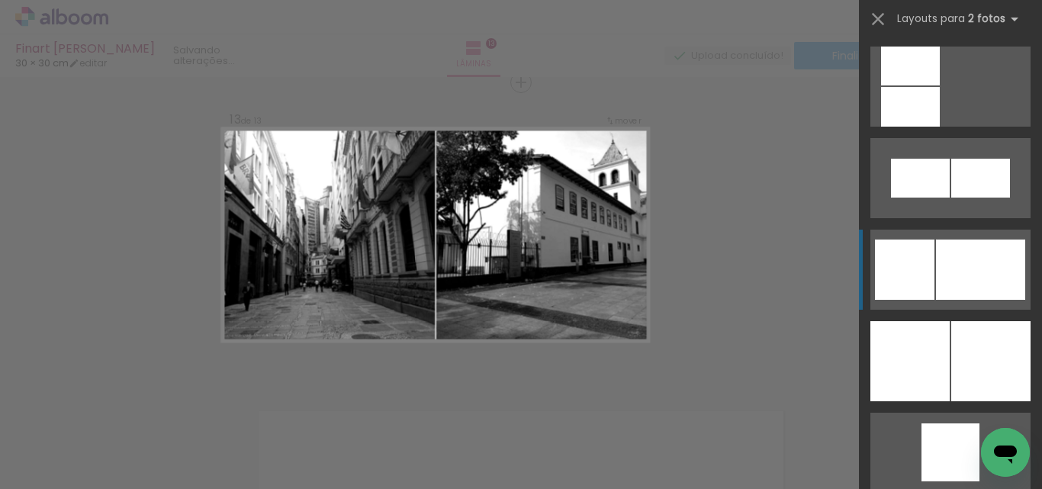
scroll to position [2059, 0]
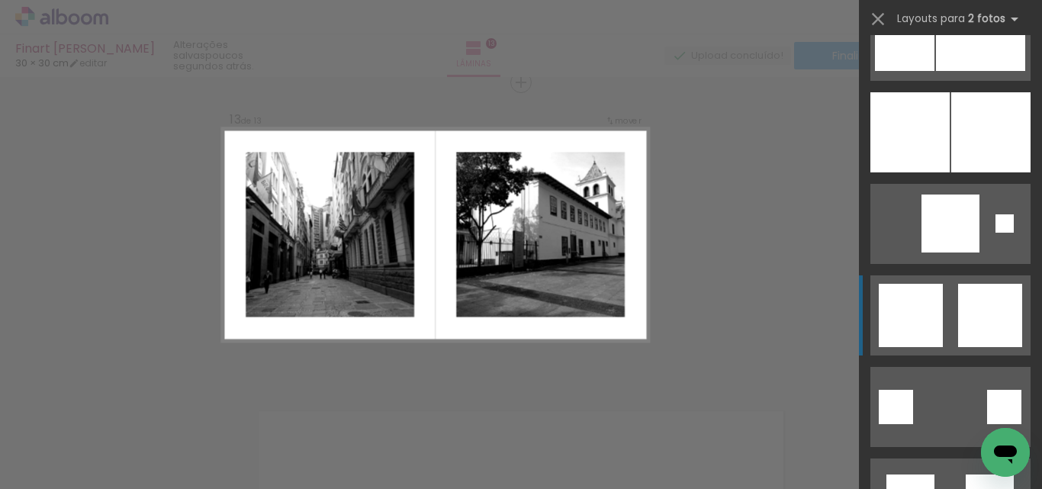
click at [965, 309] on div at bounding box center [990, 315] width 64 height 63
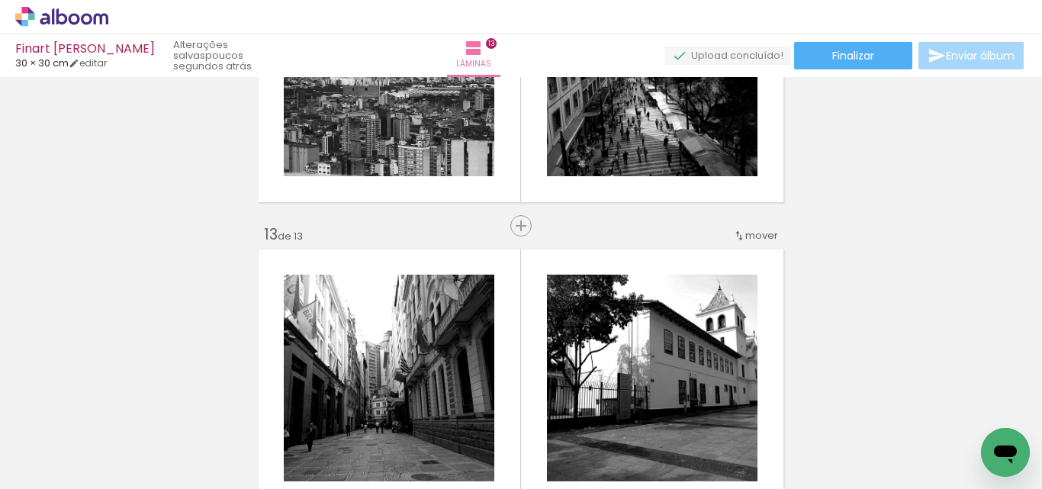
scroll to position [3603, 0]
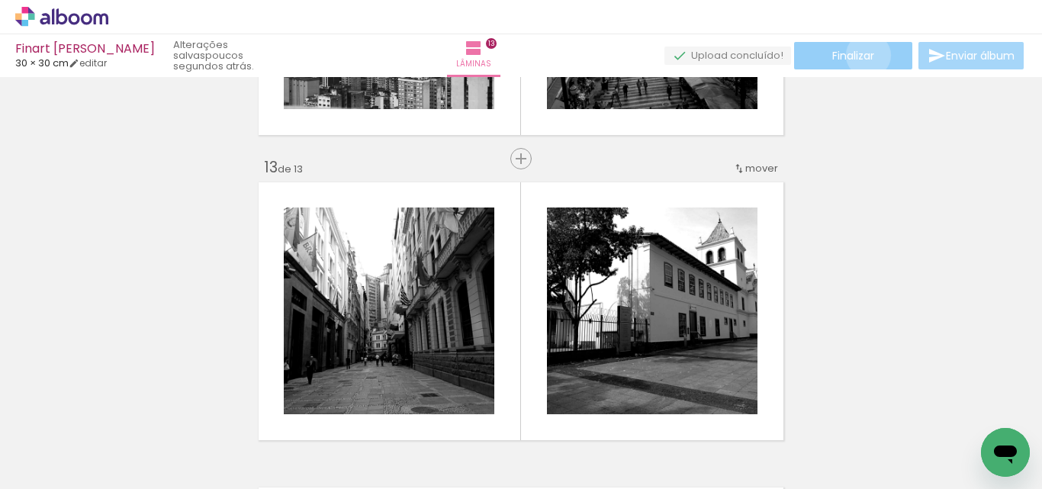
click at [862, 55] on span "Finalizar" at bounding box center [853, 55] width 42 height 11
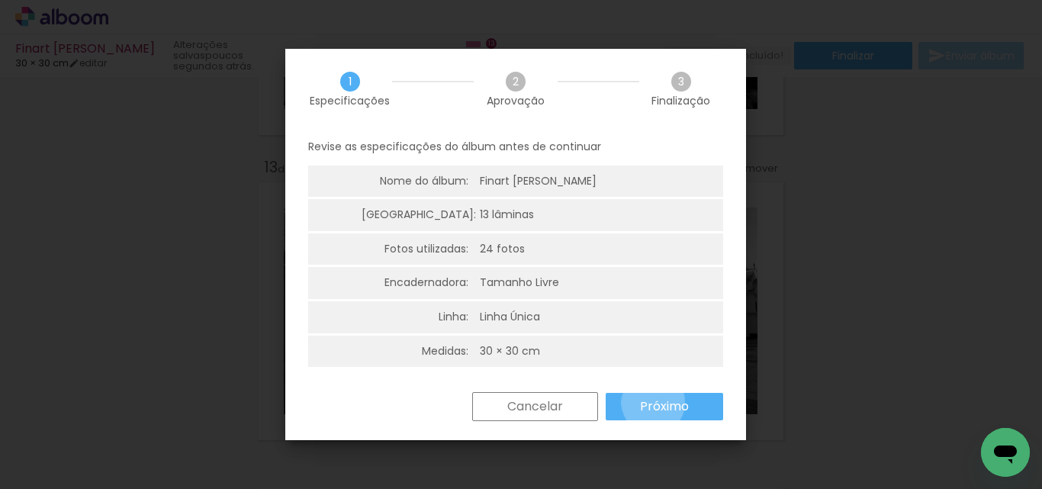
click at [0, 0] on slot "Próximo" at bounding box center [0, 0] width 0 height 0
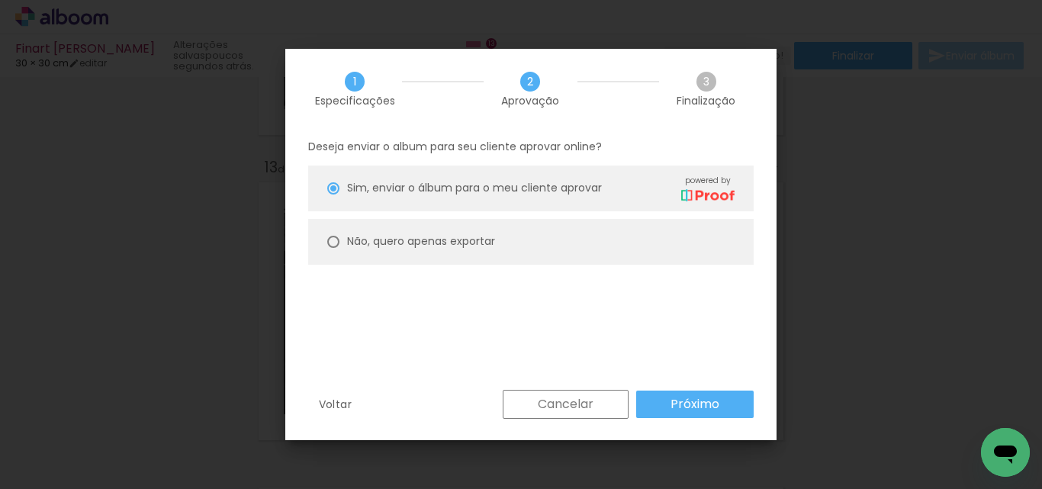
click at [327, 194] on div at bounding box center [333, 188] width 12 height 12
type paper-radio-button "on"
click at [718, 393] on paper-button "Próximo" at bounding box center [694, 403] width 117 height 27
type input "Alta, 300 DPI"
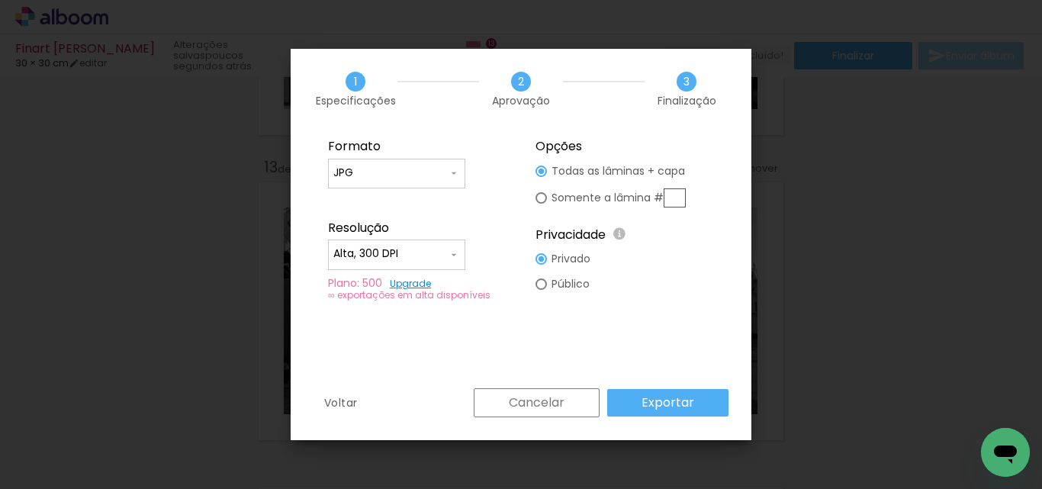
click at [0, 0] on slot "Exportar" at bounding box center [0, 0] width 0 height 0
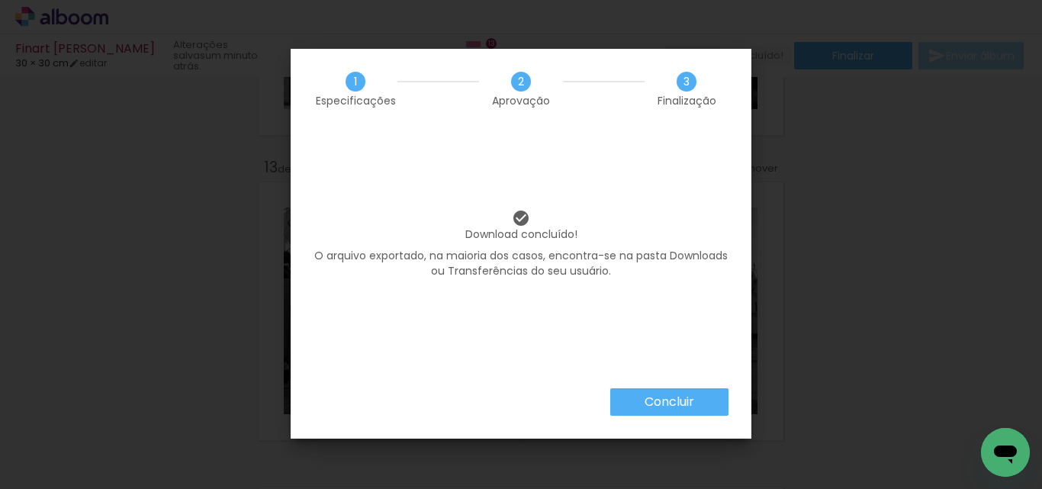
click at [0, 0] on slot "Concluir" at bounding box center [0, 0] width 0 height 0
